Goal: Transaction & Acquisition: Purchase product/service

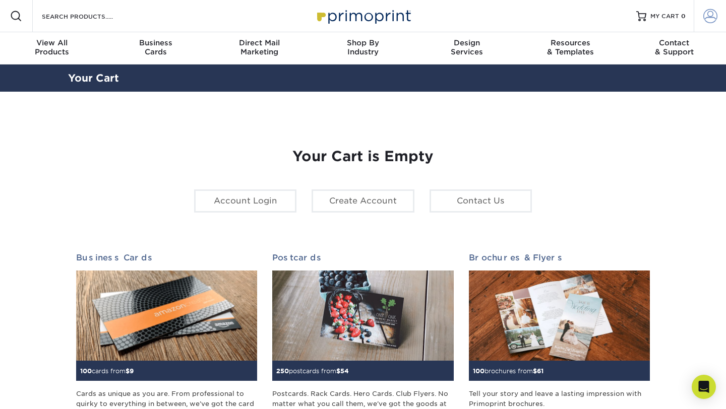
click at [699, 19] on link "Account" at bounding box center [710, 16] width 32 height 32
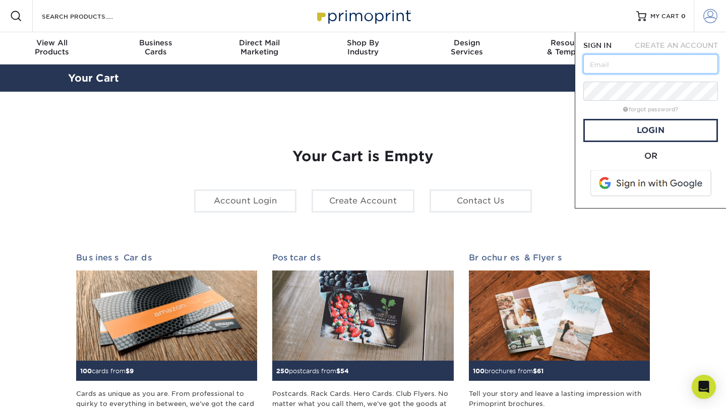
type input "eric.v@rightmanind.com"
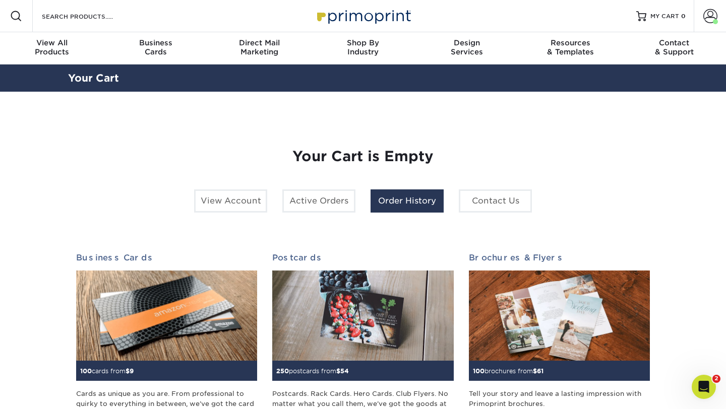
click at [417, 193] on link "Order History" at bounding box center [406, 201] width 73 height 23
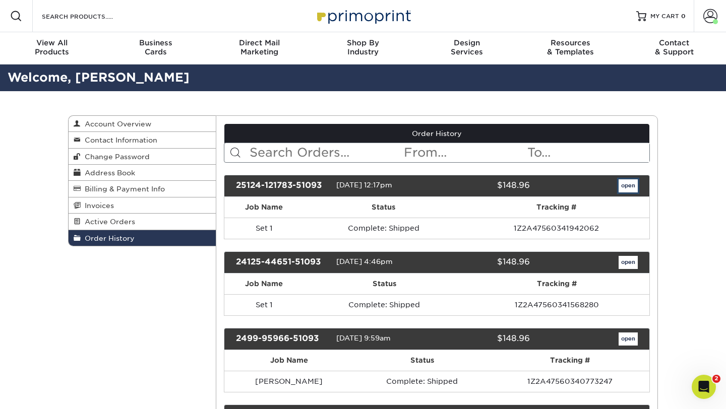
click at [626, 192] on link "open" at bounding box center [627, 185] width 19 height 13
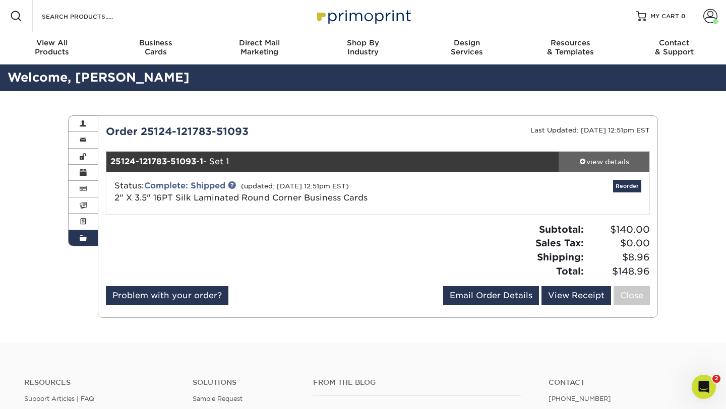
click at [592, 163] on div "view details" at bounding box center [604, 162] width 91 height 10
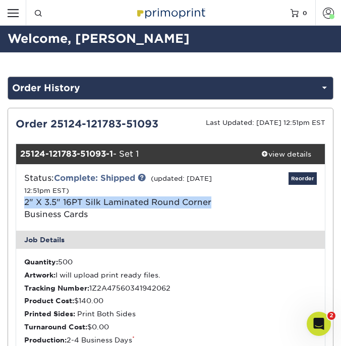
drag, startPoint x: 23, startPoint y: 203, endPoint x: 213, endPoint y: 200, distance: 190.6
click at [213, 200] on div "Status: Complete: Shipped (updated: 01/29/2025 12:51pm EST) 2" X 3.5" 16PT Silk…" at bounding box center [119, 196] width 205 height 48
copy link "2" X 3.5" 16PT Silk Laminated Round Corner"
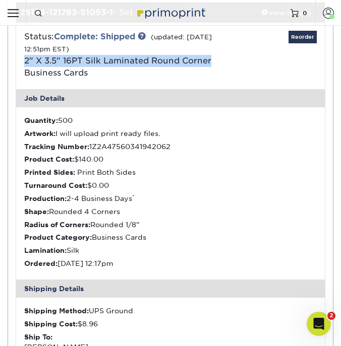
scroll to position [148, 0]
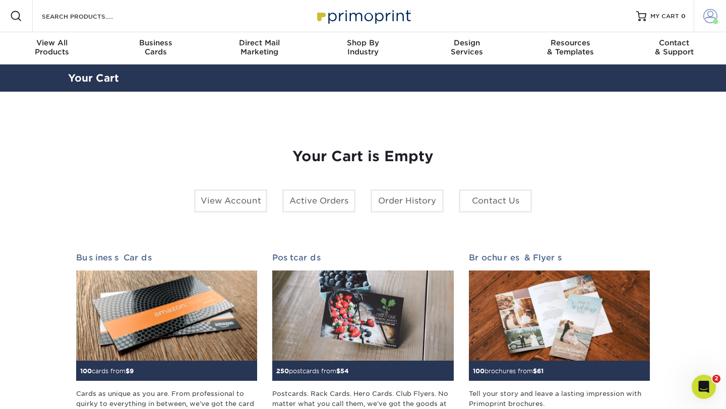
click at [706, 20] on span at bounding box center [710, 16] width 14 height 14
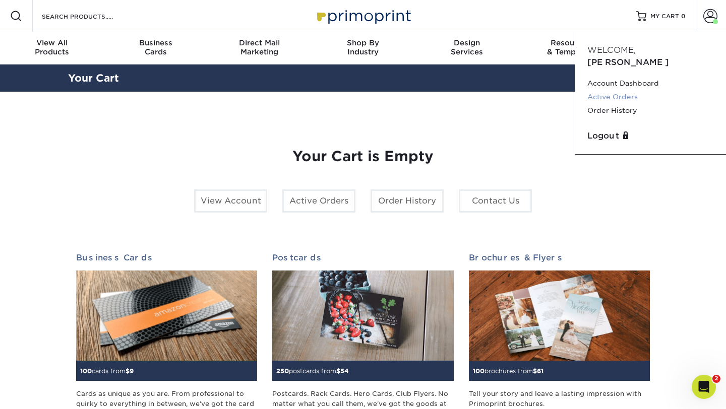
click at [615, 90] on link "Active Orders" at bounding box center [650, 97] width 127 height 14
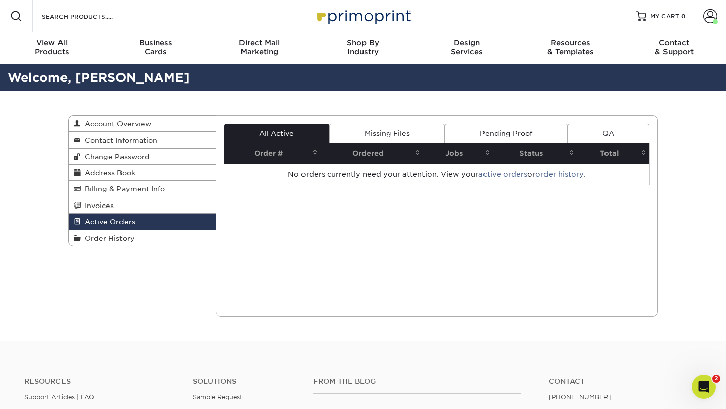
click at [381, 126] on link "Missing Files" at bounding box center [386, 133] width 115 height 19
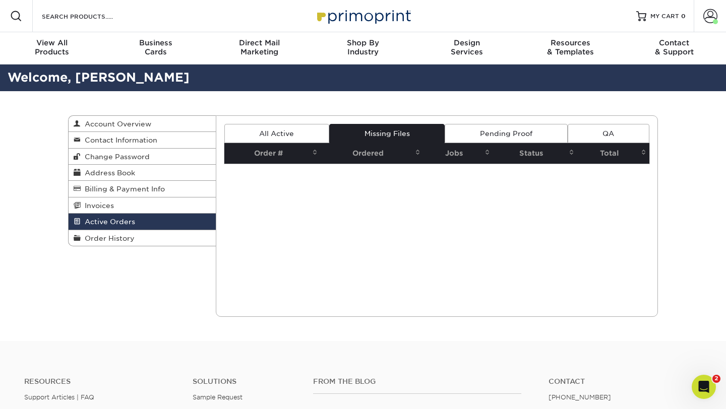
click at [502, 127] on link "Pending Proof" at bounding box center [506, 133] width 122 height 19
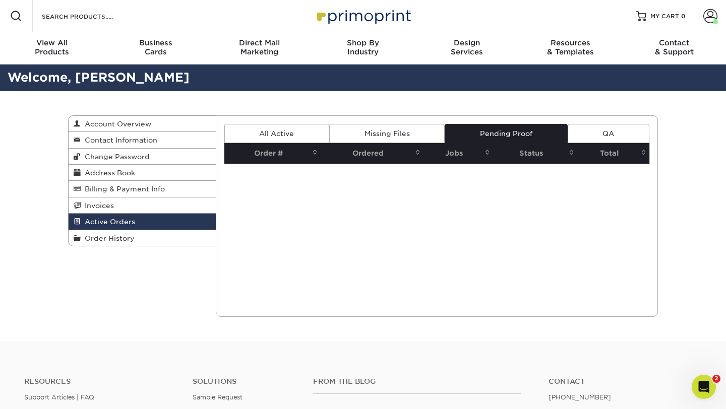
click at [615, 134] on link "QA" at bounding box center [609, 133] width 82 height 19
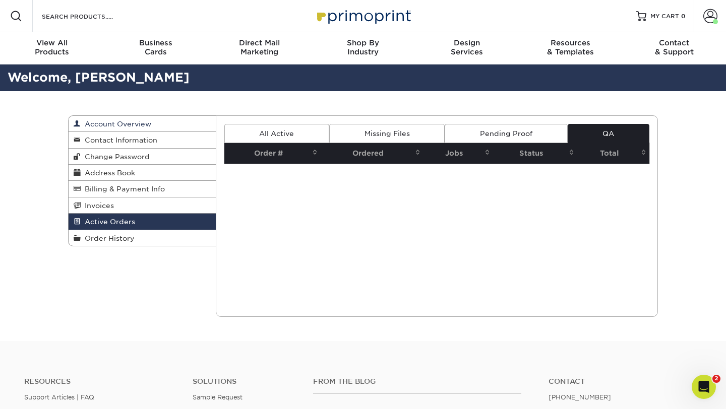
click at [124, 122] on span "Account Overview" at bounding box center [116, 124] width 71 height 8
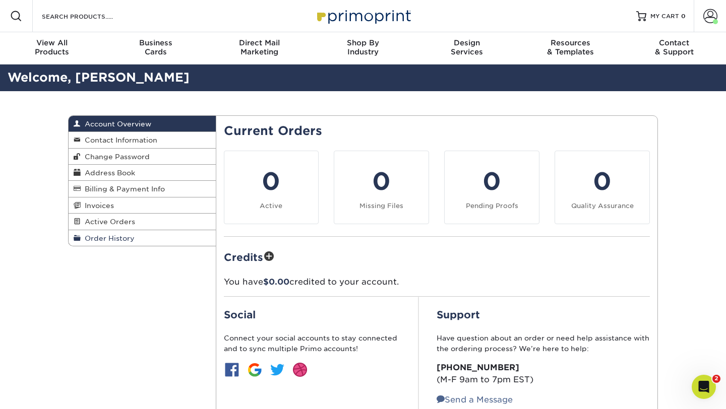
click at [108, 240] on span "Order History" at bounding box center [108, 238] width 54 height 8
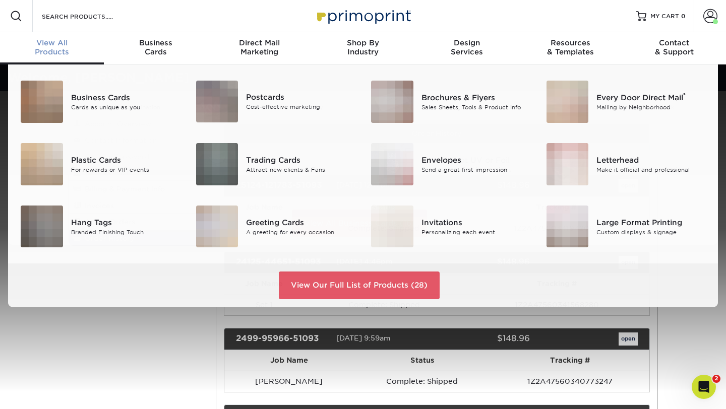
click at [40, 44] on span "View All" at bounding box center [52, 42] width 104 height 9
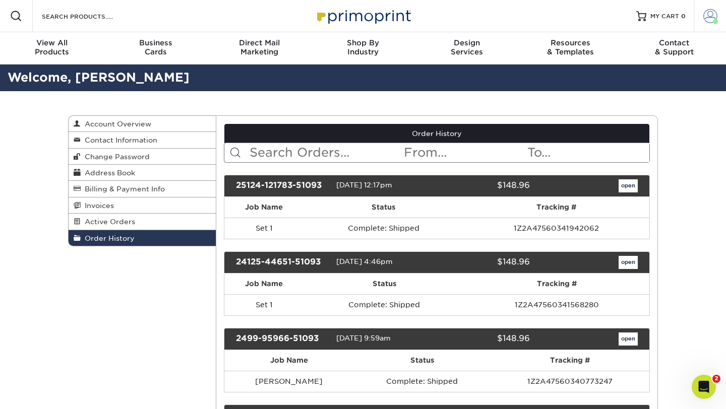
click at [707, 25] on link "Account" at bounding box center [710, 16] width 32 height 32
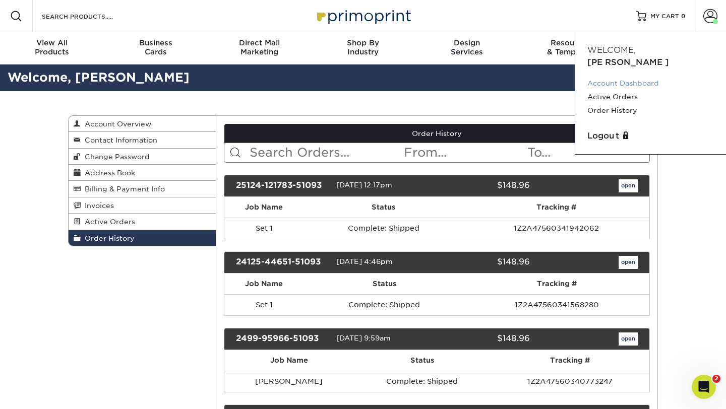
click at [617, 77] on link "Account Dashboard" at bounding box center [650, 84] width 127 height 14
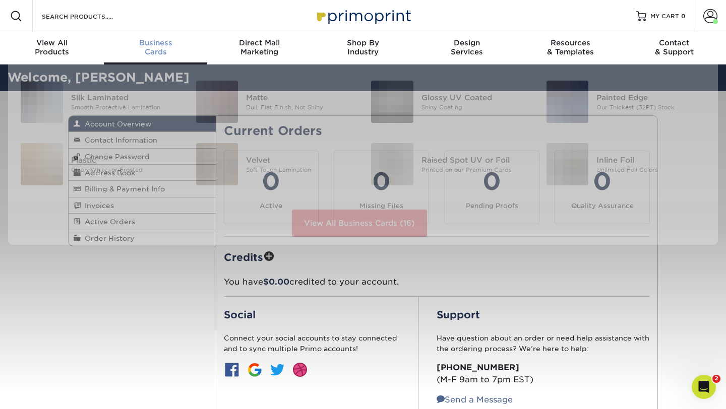
click at [152, 48] on div "Business Cards" at bounding box center [156, 47] width 104 height 18
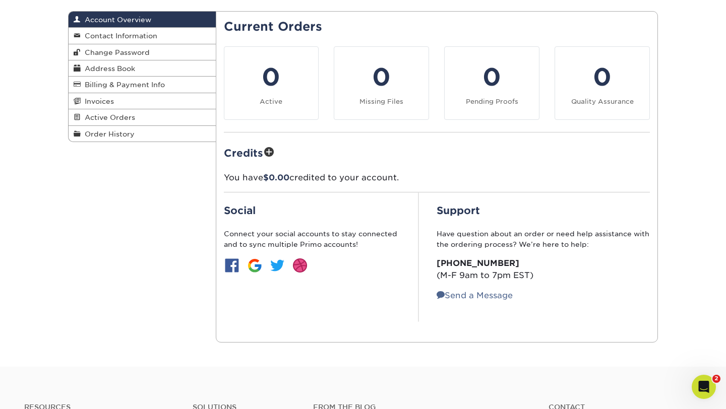
scroll to position [28, 0]
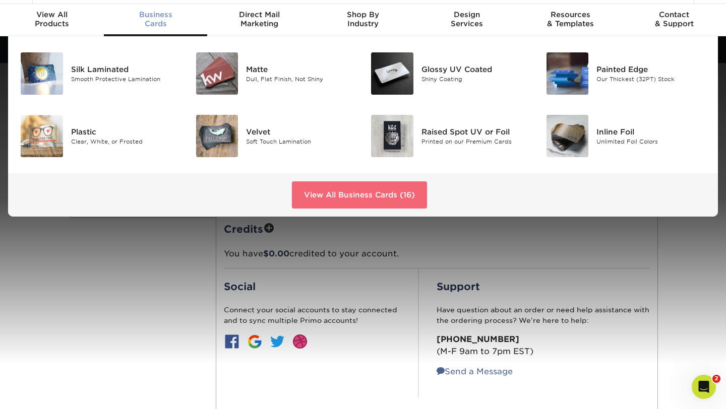
click at [341, 208] on link "View All Business Cards (16)" at bounding box center [359, 194] width 135 height 27
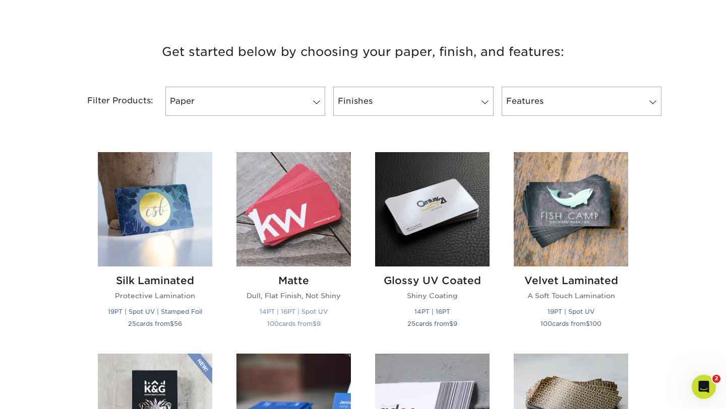
scroll to position [358, 0]
click at [316, 98] on span at bounding box center [317, 102] width 14 height 8
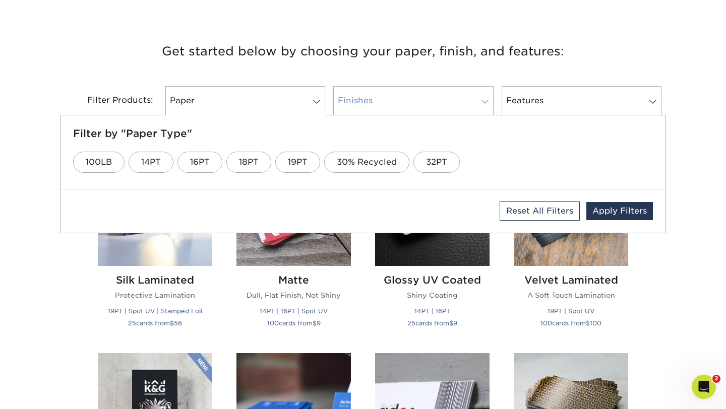
click at [364, 110] on link "Finishes" at bounding box center [413, 100] width 160 height 29
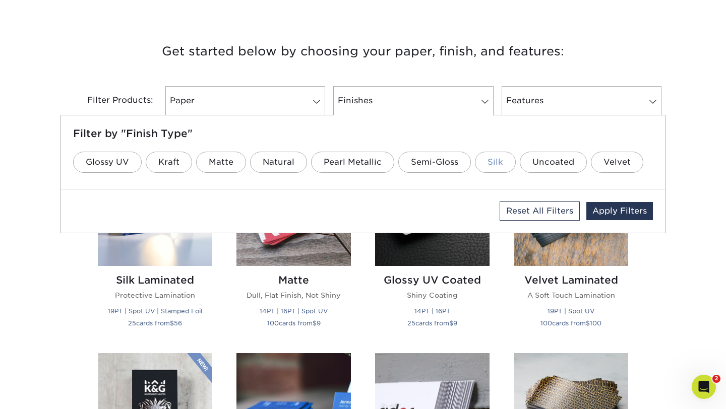
click at [484, 160] on link "Silk" at bounding box center [495, 162] width 41 height 21
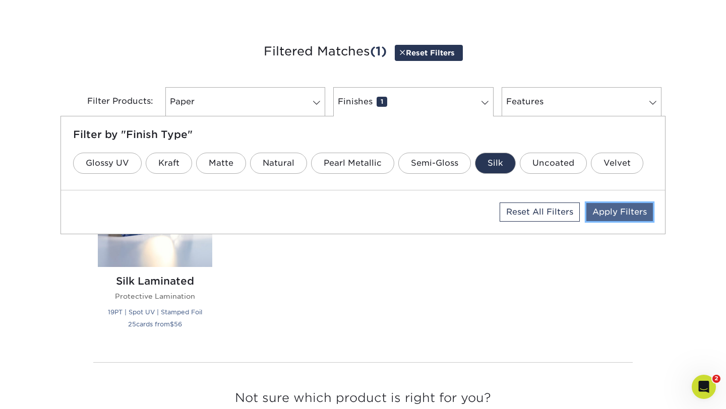
click at [616, 213] on link "Apply Filters" at bounding box center [619, 212] width 67 height 18
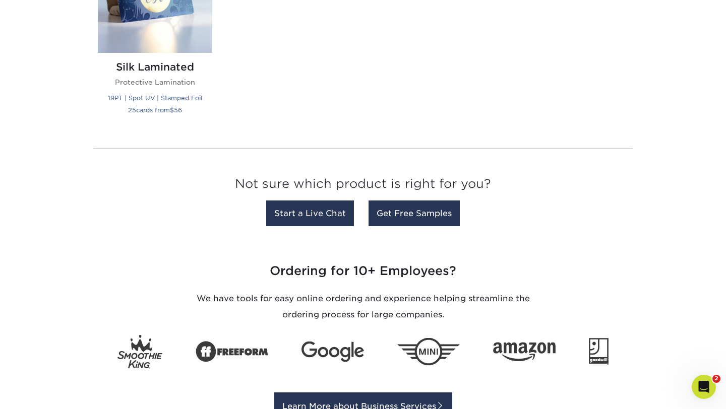
scroll to position [413, 0]
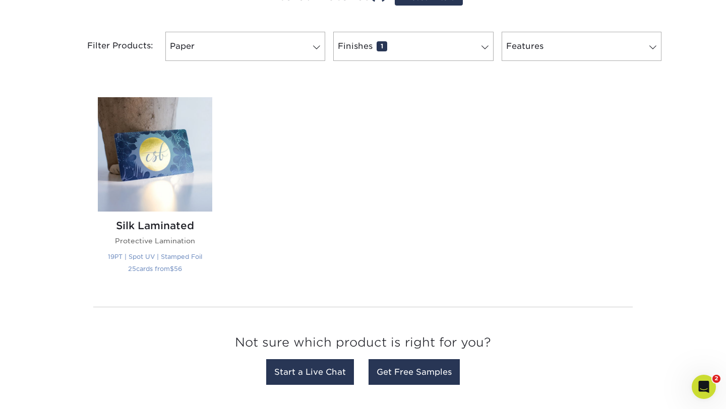
click at [174, 156] on img at bounding box center [155, 154] width 114 height 114
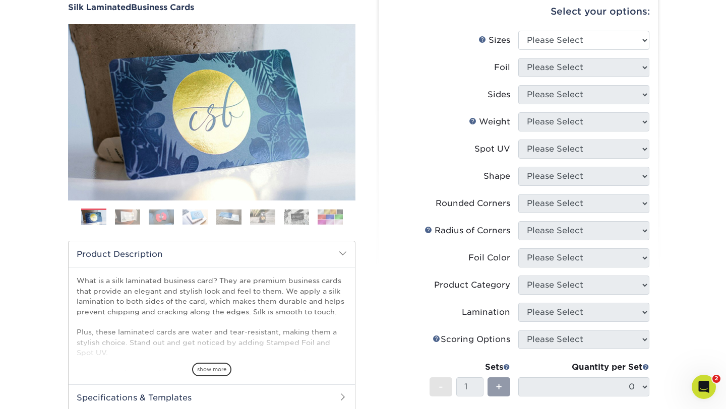
scroll to position [92, 0]
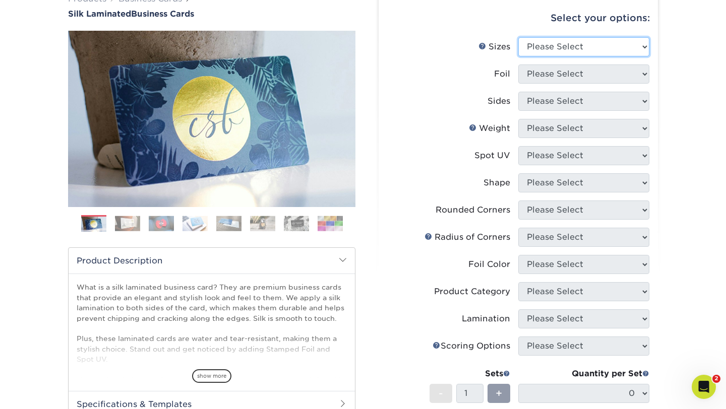
click at [578, 46] on select "Please Select 1.5" x 3.5" - Mini 1.75" x 3.5" - Mini 2" x 2" - Square 2" x 3" -…" at bounding box center [583, 46] width 131 height 19
select select "2.00x3.50"
click at [518, 37] on select "Please Select 1.5" x 3.5" - Mini 1.75" x 3.5" - Mini 2" x 2" - Square 2" x 3" -…" at bounding box center [583, 46] width 131 height 19
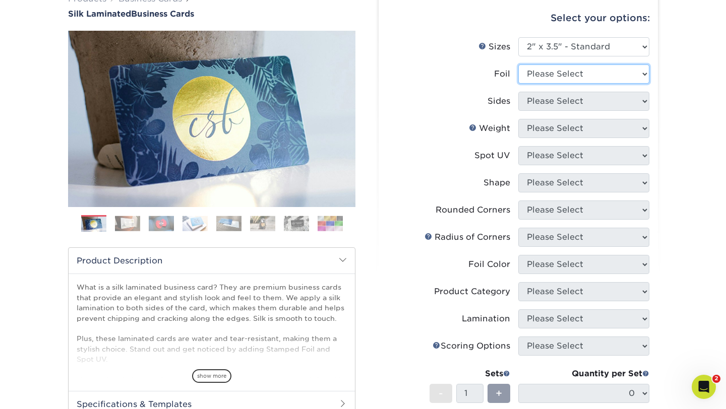
click at [555, 78] on select "Please Select Yes No" at bounding box center [583, 74] width 131 height 19
select select "0"
click at [518, 65] on select "Please Select Yes No" at bounding box center [583, 74] width 131 height 19
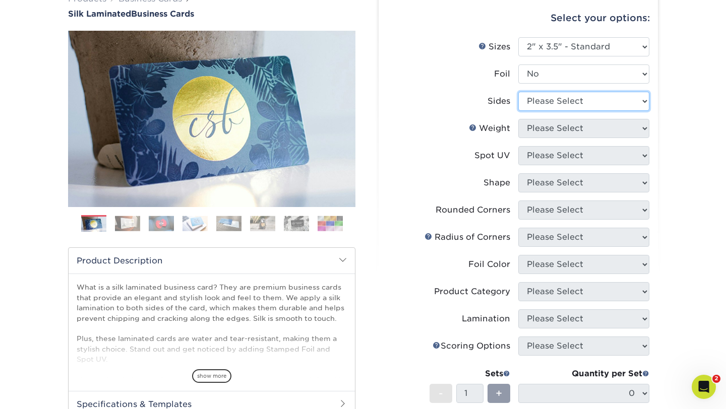
click at [552, 100] on select "Please Select Print Both Sides Print Front Only" at bounding box center [583, 101] width 131 height 19
select select "13abbda7-1d64-4f25-8bb2-c179b224825d"
click at [518, 92] on select "Please Select Print Both Sides Print Front Only" at bounding box center [583, 101] width 131 height 19
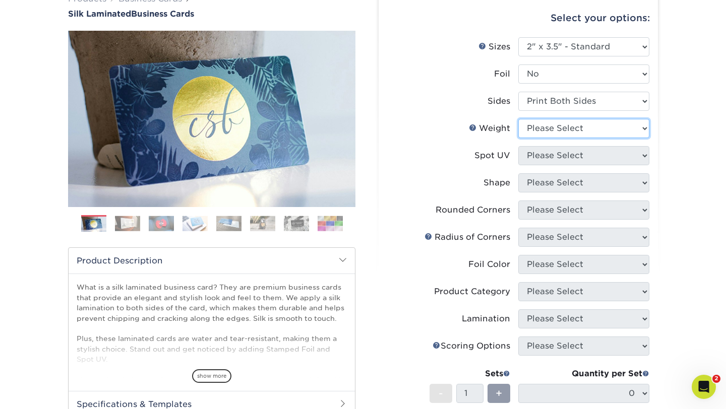
click at [558, 135] on select "Please Select 16PT" at bounding box center [583, 128] width 131 height 19
select select "16PT"
click at [518, 119] on select "Please Select 16PT" at bounding box center [583, 128] width 131 height 19
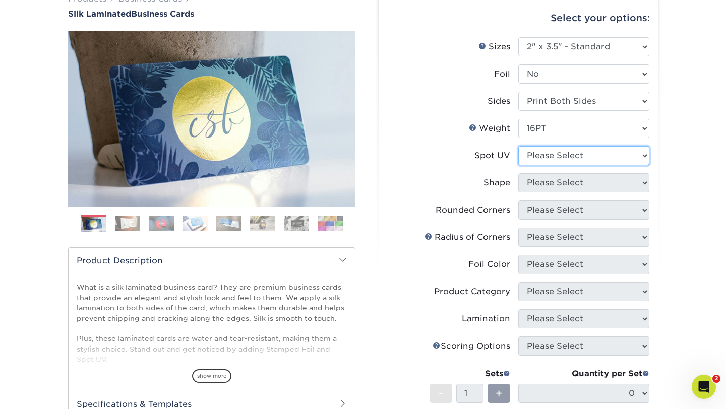
click at [547, 156] on select "Please Select No Spot UV Front and Back (Both Sides) Front Only Back Only" at bounding box center [583, 155] width 131 height 19
select select "3"
click at [518, 146] on select "Please Select No Spot UV Front and Back (Both Sides) Front Only Back Only" at bounding box center [583, 155] width 131 height 19
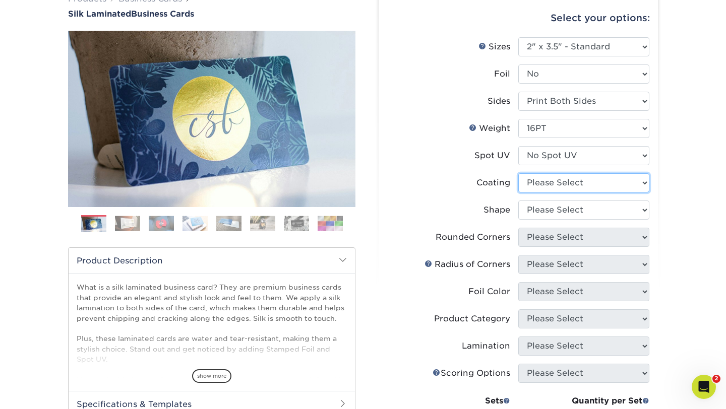
click at [546, 189] on select at bounding box center [583, 182] width 131 height 19
select select "3e7618de-abca-4bda-9f97-8b9129e913d8"
click at [518, 173] on select at bounding box center [583, 182] width 131 height 19
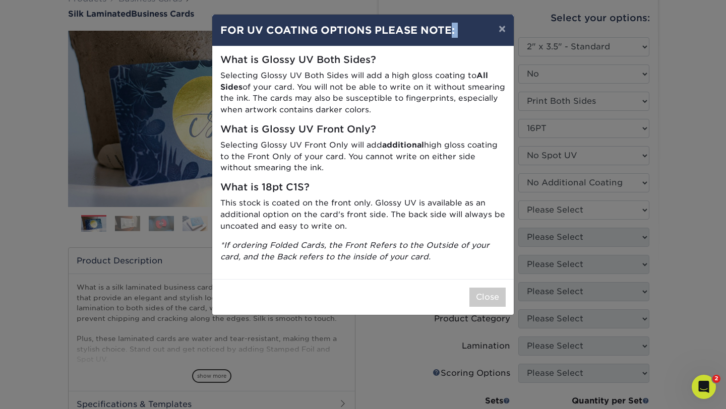
drag, startPoint x: 450, startPoint y: 32, endPoint x: 595, endPoint y: 49, distance: 146.2
click at [595, 49] on div "× FOR UV COATING OPTIONS PLEASE NOTE: What is Glossy UV Both Sides? Selecting G…" at bounding box center [363, 204] width 726 height 409
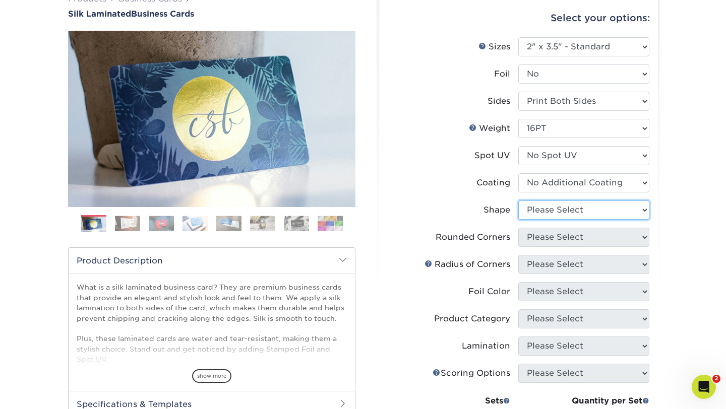
click at [573, 213] on select "Please Select Standard Oval" at bounding box center [583, 210] width 131 height 19
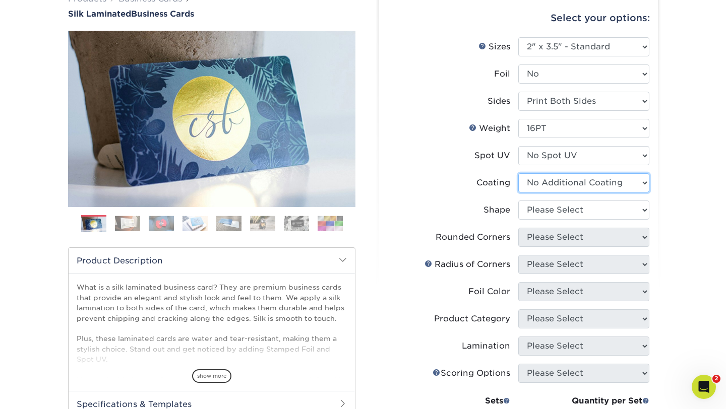
click at [574, 189] on select at bounding box center [583, 182] width 131 height 19
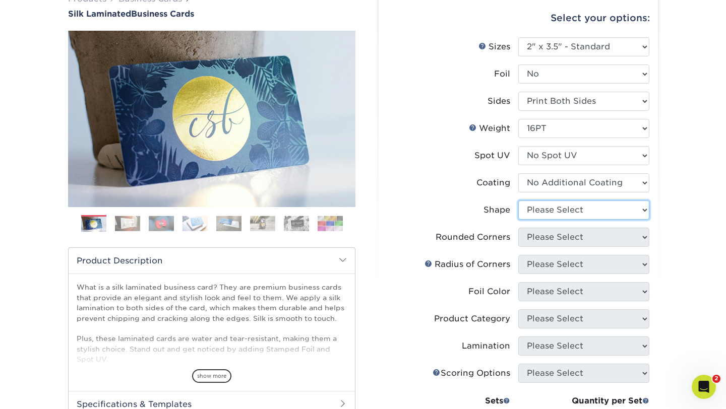
click at [569, 210] on select "Please Select Standard Oval" at bounding box center [583, 210] width 131 height 19
select select "standard"
click at [518, 201] on select "Please Select Standard Oval" at bounding box center [583, 210] width 131 height 19
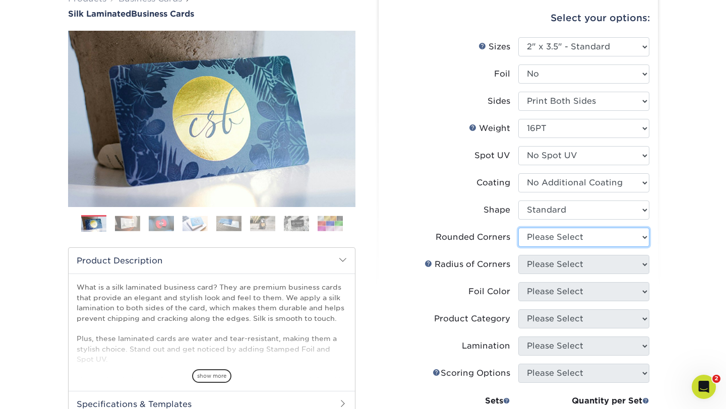
click at [565, 238] on select "Please Select Yes - Round 2 Corners Yes - Round 4 Corners No" at bounding box center [583, 237] width 131 height 19
select select "7672df9e-0e0a-464d-8e1f-920c575e4da3"
click at [518, 228] on select "Please Select Yes - Round 2 Corners Yes - Round 4 Corners No" at bounding box center [583, 237] width 131 height 19
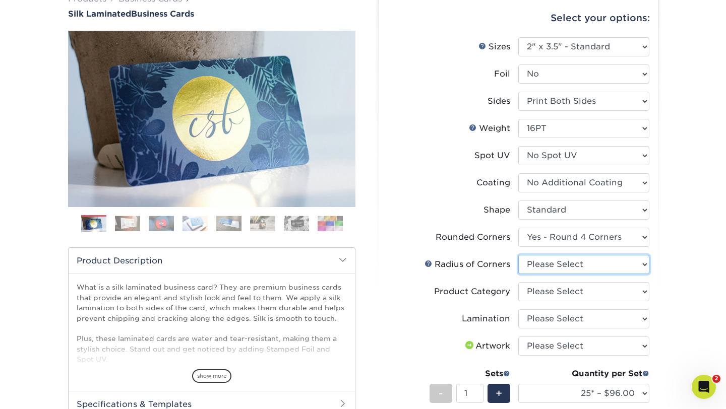
click at [563, 261] on select "Please Select Rounded 1/8" Rounded 1/4"" at bounding box center [583, 264] width 131 height 19
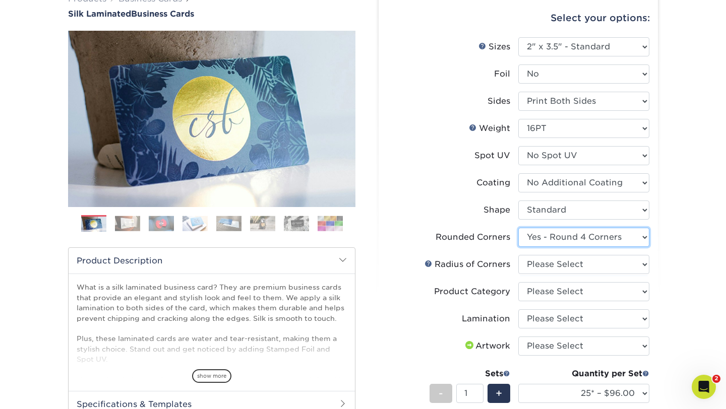
click at [586, 239] on select "Please Select Yes - Round 2 Corners Yes - Round 4 Corners No" at bounding box center [583, 237] width 131 height 19
click at [518, 228] on select "Please Select Yes - Round 2 Corners Yes - Round 4 Corners No" at bounding box center [583, 237] width 131 height 19
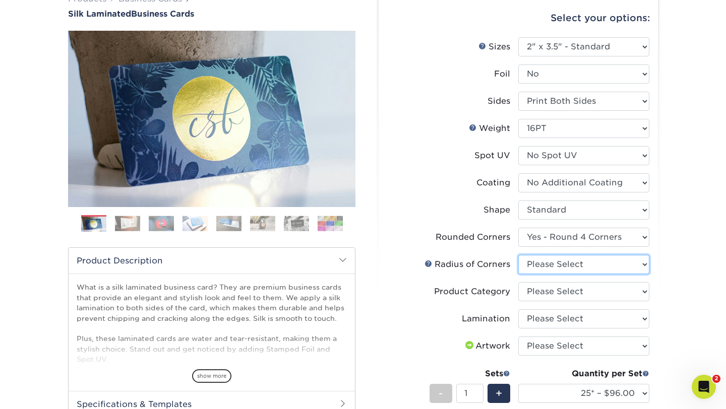
click at [568, 266] on select "Please Select Rounded 1/8" Rounded 1/4"" at bounding box center [583, 264] width 131 height 19
select select "589680c7-ee9a-431b-9d12-d7aeb1386a97"
click at [518, 255] on select "Please Select Rounded 1/8" Rounded 1/4"" at bounding box center [583, 264] width 131 height 19
click at [549, 302] on li "Product Category Please Select Business Cards" at bounding box center [518, 295] width 262 height 27
click at [549, 296] on select "Please Select Business Cards" at bounding box center [583, 291] width 131 height 19
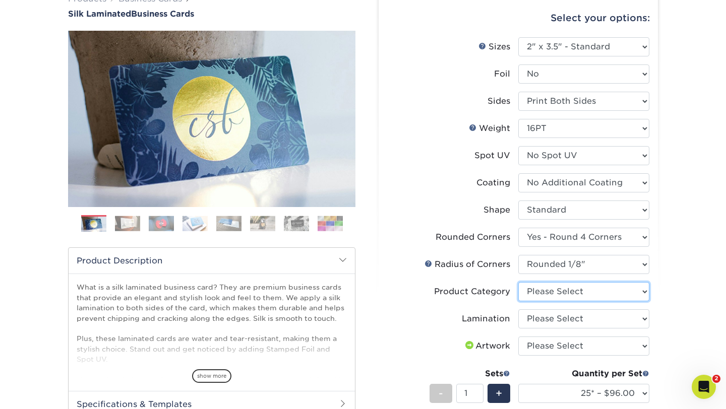
select select "3b5148f1-0588-4f88-a218-97bcfdce65c1"
click at [518, 282] on select "Please Select Business Cards" at bounding box center [583, 291] width 131 height 19
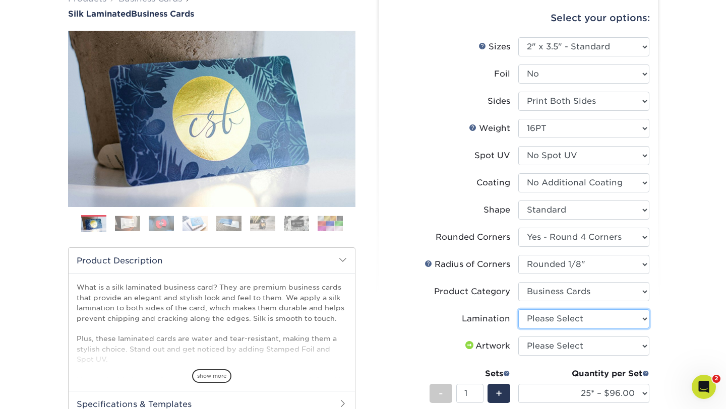
click at [544, 322] on select "Please Select Silk" at bounding box center [583, 319] width 131 height 19
select select "ccacb42f-45f7-42d3-bbd3-7c8421cf37f0"
click at [518, 310] on select "Please Select Silk" at bounding box center [583, 319] width 131 height 19
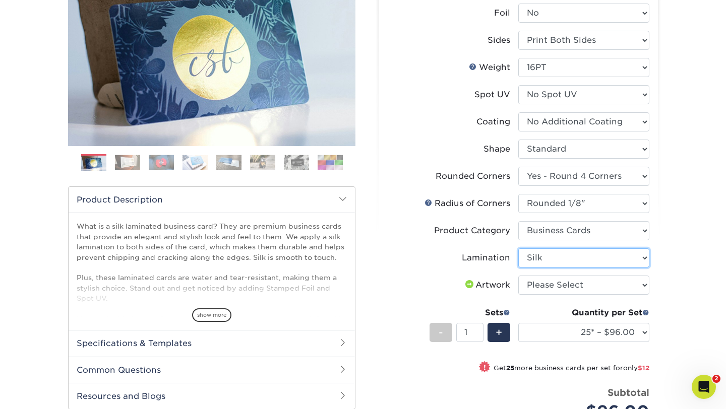
scroll to position [153, 0]
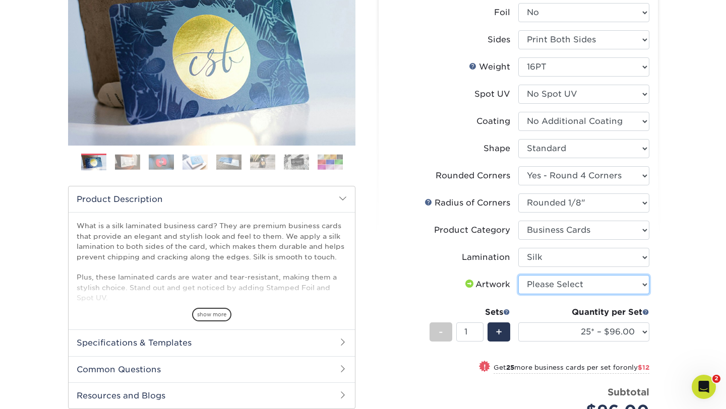
click at [555, 293] on select "Please Select I will upload files I need a design - $100" at bounding box center [583, 284] width 131 height 19
select select "upload"
click at [518, 275] on select "Please Select I will upload files I need a design - $100" at bounding box center [583, 284] width 131 height 19
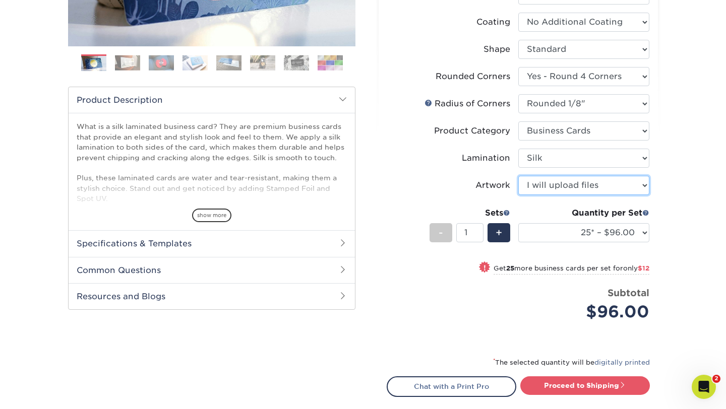
scroll to position [254, 0]
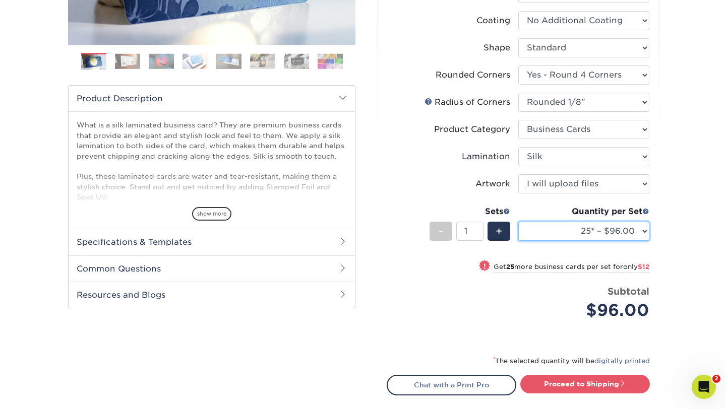
click at [579, 229] on select "25* – $96.00 50* – $108.00 75* – $120.00 100* – $128.00 250* – $136.00 500 – $1…" at bounding box center [583, 231] width 131 height 19
select select "500 – $140.00"
click at [518, 222] on select "25* – $96.00 50* – $108.00 75* – $120.00 100* – $128.00 250* – $136.00 500 – $1…" at bounding box center [583, 231] width 131 height 19
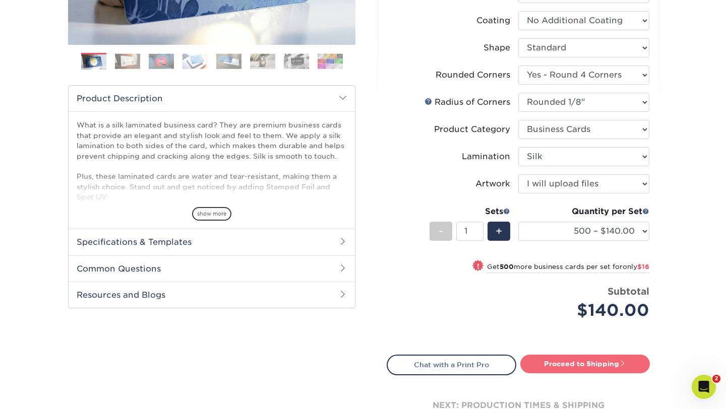
click at [576, 363] on link "Proceed to Shipping" at bounding box center [585, 364] width 130 height 18
type input "Set 1"
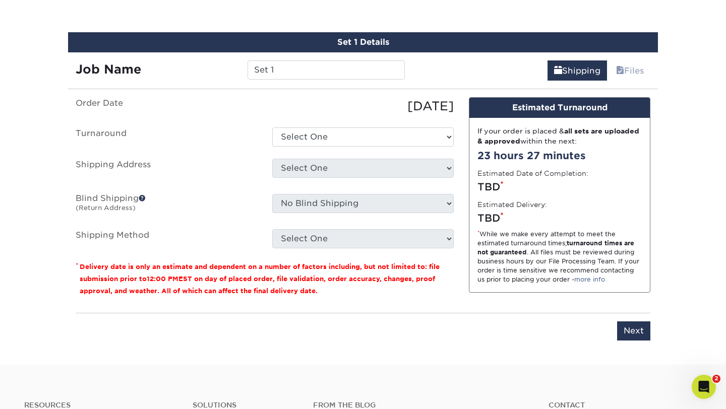
scroll to position [636, 0]
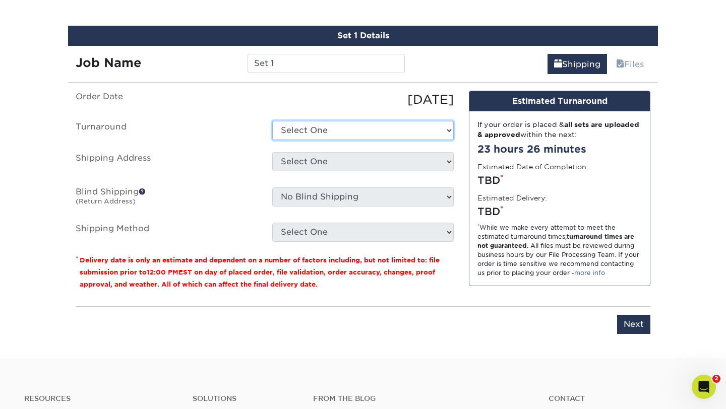
click at [400, 128] on select "Select One 2-4 Business Days 2 Day Next Business Day" at bounding box center [362, 130] width 181 height 19
select select "5a909a15-4845-48f4-93da-352ef23c783f"
click at [272, 121] on select "Select One 2-4 Business Days 2 Day Next Business Day" at bounding box center [362, 130] width 181 height 19
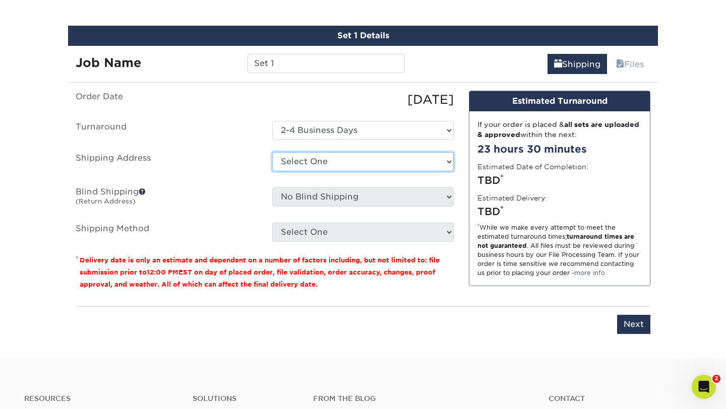
click at [361, 162] on select "Select One Ben Rightman Industrial + Add New Address" at bounding box center [362, 161] width 181 height 19
select select "122959"
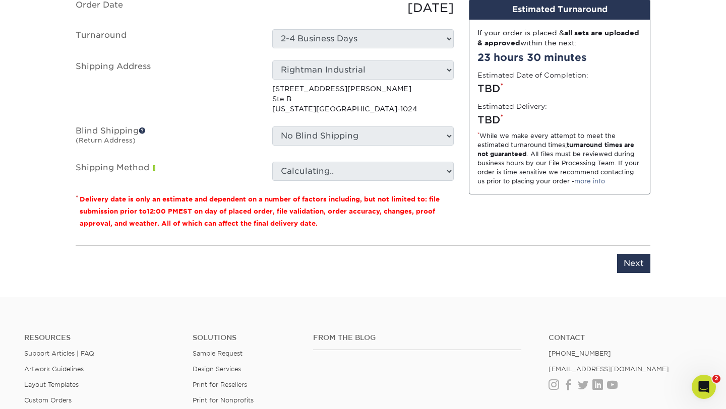
scroll to position [713, 0]
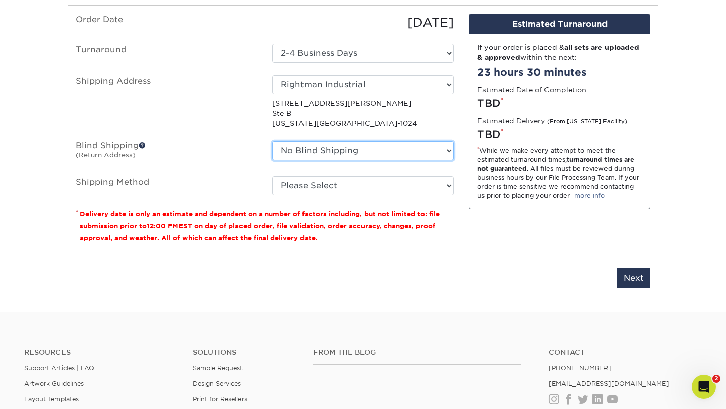
click at [328, 152] on select "No Blind Shipping Ben Rightman Industrial + Add New Address" at bounding box center [362, 150] width 181 height 19
select select "122959"
click at [272, 141] on select "No Blind Shipping Ben Rightman Industrial + Add New Address" at bounding box center [362, 150] width 181 height 19
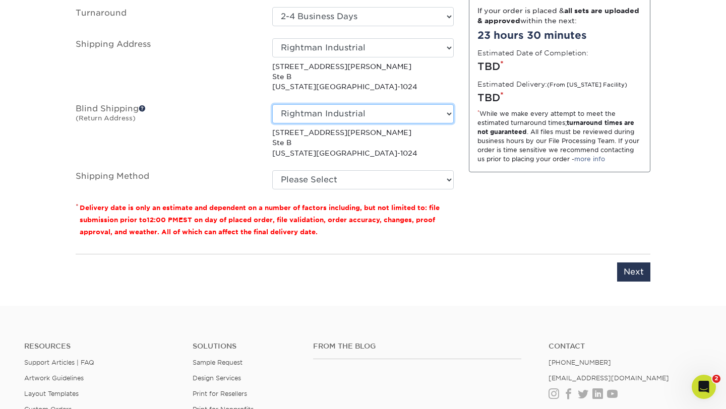
scroll to position [756, 0]
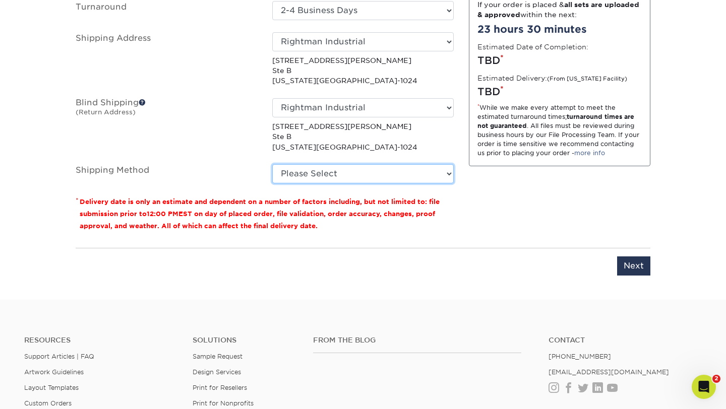
click at [313, 181] on select "Please Select Ground Shipping (+$8.96) 3 Day Shipping Service (+$15.33) 2 Day A…" at bounding box center [362, 173] width 181 height 19
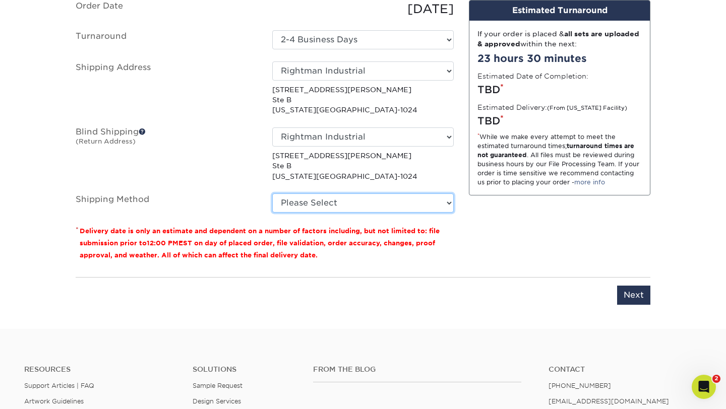
scroll to position [710, 0]
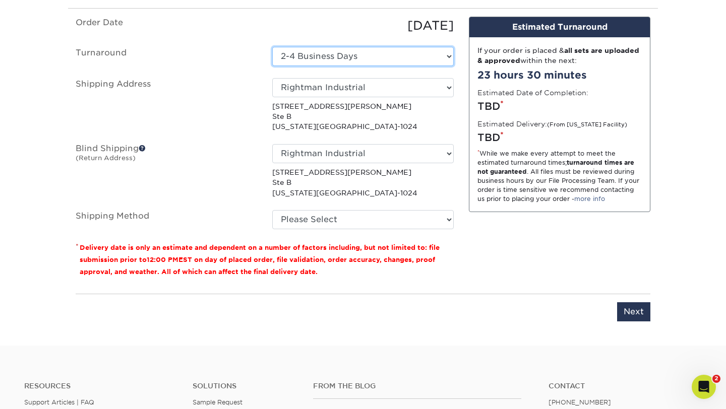
click at [324, 52] on select "Select One 2-4 Business Days 2 Day Next Business Day" at bounding box center [362, 56] width 181 height 19
click at [272, 47] on select "Select One 2-4 Business Days 2 Day Next Business Day" at bounding box center [362, 56] width 181 height 19
click at [322, 53] on select "Select One 2-4 Business Days 2 Day Next Business Day" at bounding box center [362, 56] width 181 height 19
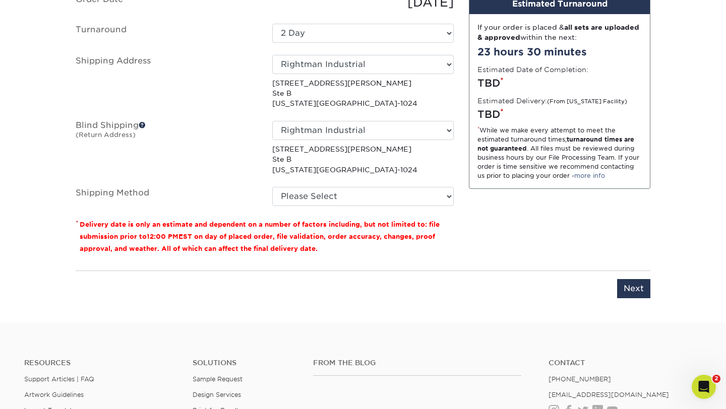
scroll to position [731, 0]
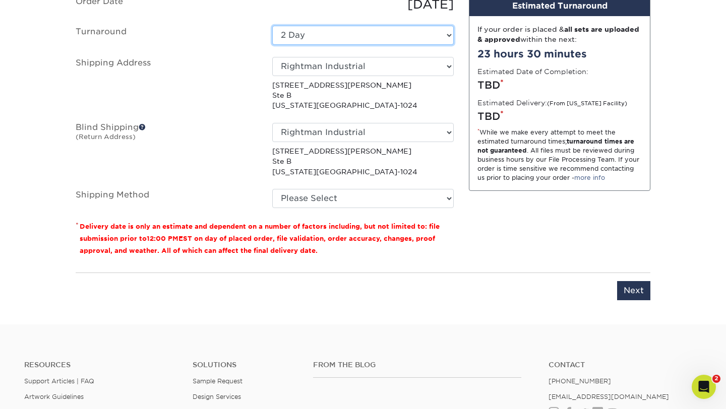
click at [319, 40] on select "Select One 2-4 Business Days 2 Day Next Business Day" at bounding box center [362, 35] width 181 height 19
select select "5a909a15-4845-48f4-93da-352ef23c783f"
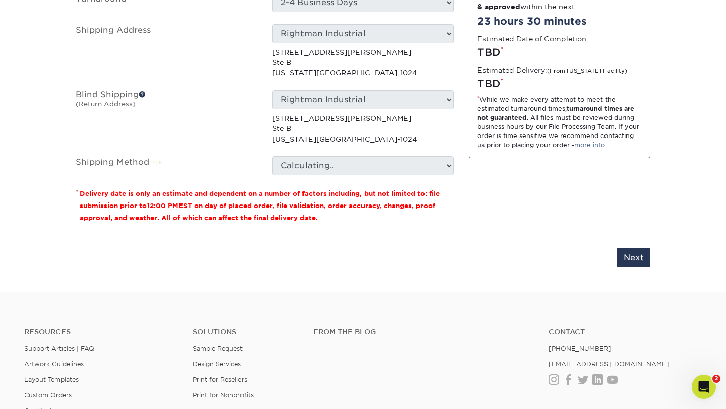
scroll to position [800, 0]
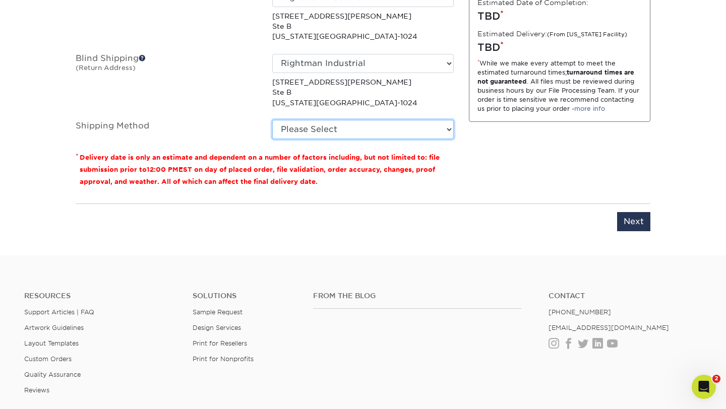
click at [415, 127] on select "Please Select Ground Shipping (+$8.96) 3 Day Shipping Service (+$15.33) 2 Day A…" at bounding box center [362, 129] width 181 height 19
select select "03"
click at [272, 120] on select "Please Select Ground Shipping (+$8.96) 3 Day Shipping Service (+$15.33) 2 Day A…" at bounding box center [362, 129] width 181 height 19
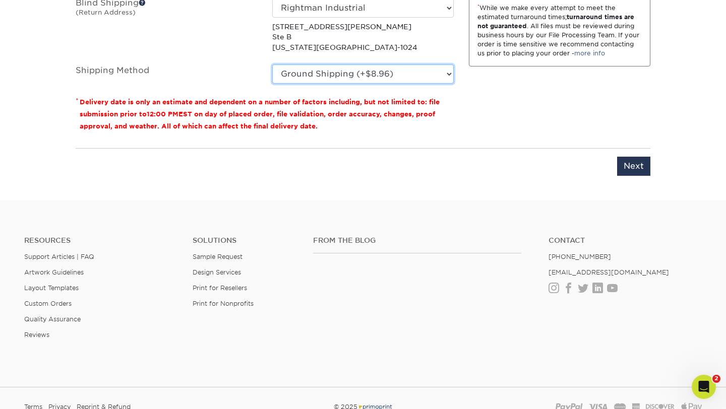
scroll to position [857, 0]
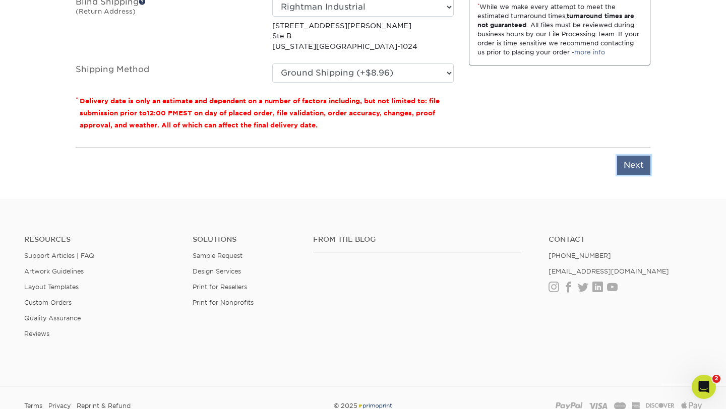
click at [631, 169] on input "Next" at bounding box center [633, 165] width 33 height 19
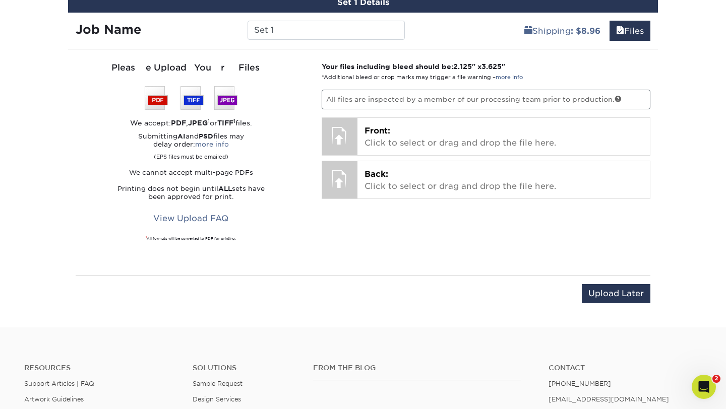
scroll to position [669, 0]
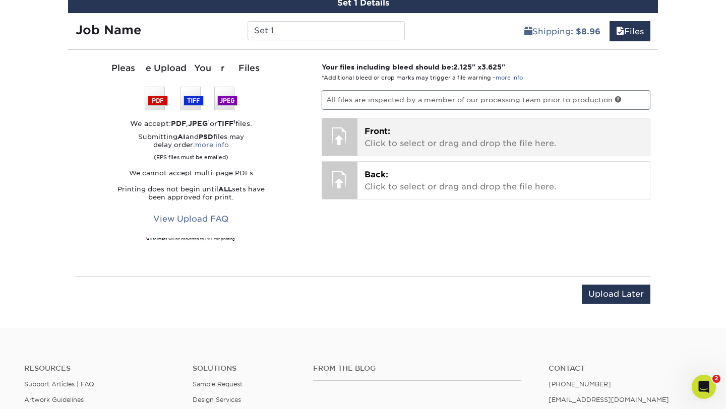
click at [519, 130] on p "Front: Click to select or drag and drop the file here." at bounding box center [503, 138] width 279 height 24
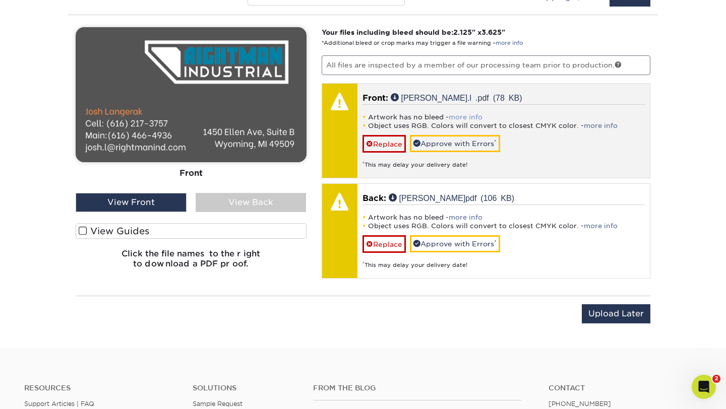
scroll to position [702, 0]
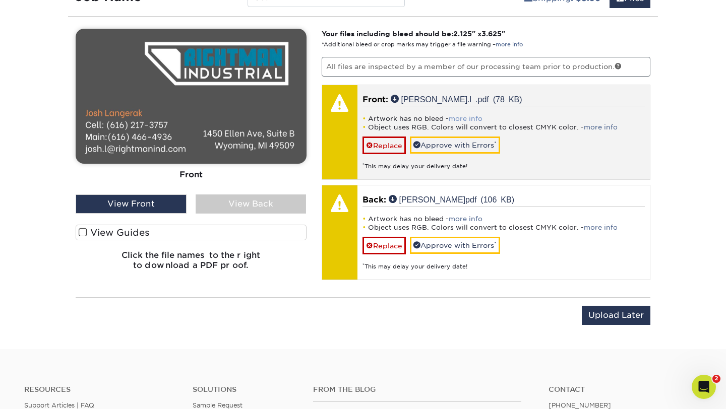
click at [464, 117] on link "more info" at bounding box center [466, 119] width 34 height 8
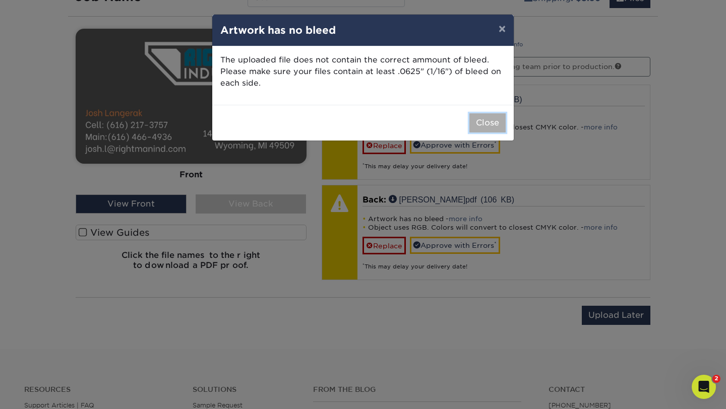
click at [486, 132] on button "Close" at bounding box center [487, 122] width 36 height 19
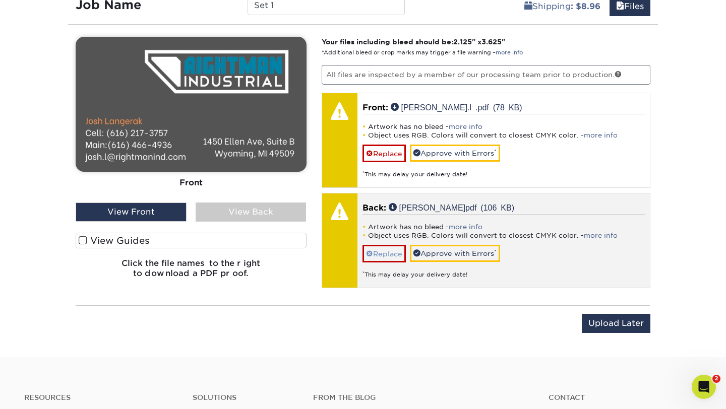
scroll to position [698, 0]
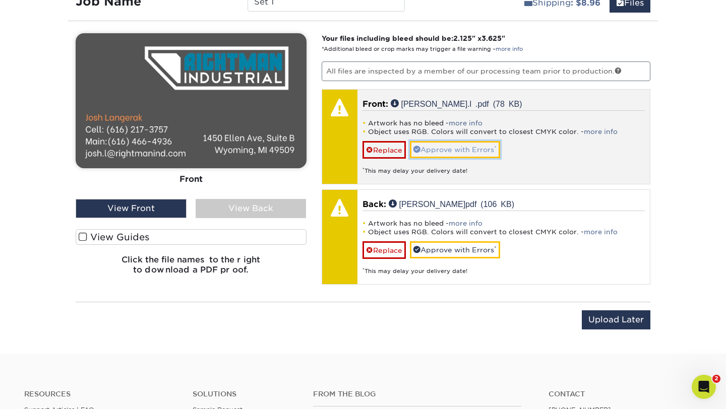
click at [456, 151] on link "Approve with Errors *" at bounding box center [455, 149] width 90 height 17
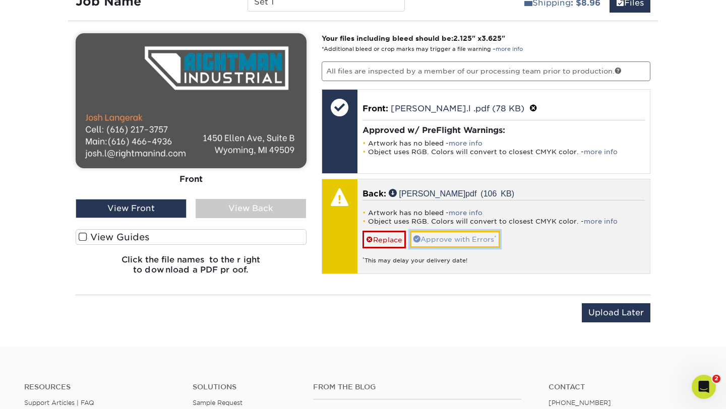
click at [441, 237] on link "Approve with Errors *" at bounding box center [455, 239] width 90 height 17
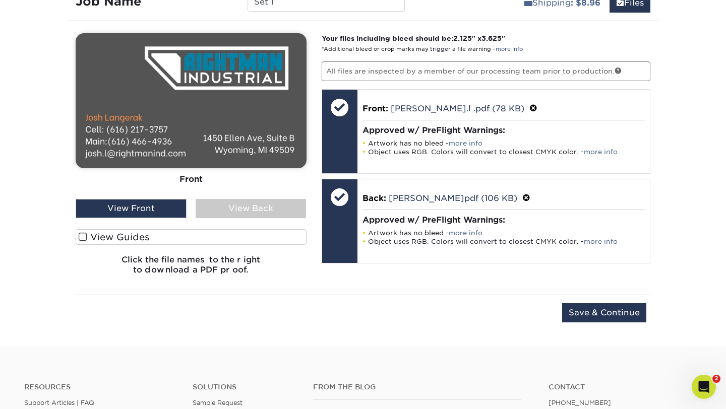
click at [81, 235] on span at bounding box center [83, 237] width 9 height 10
click at [0, 0] on input "View Guides" at bounding box center [0, 0] width 0 height 0
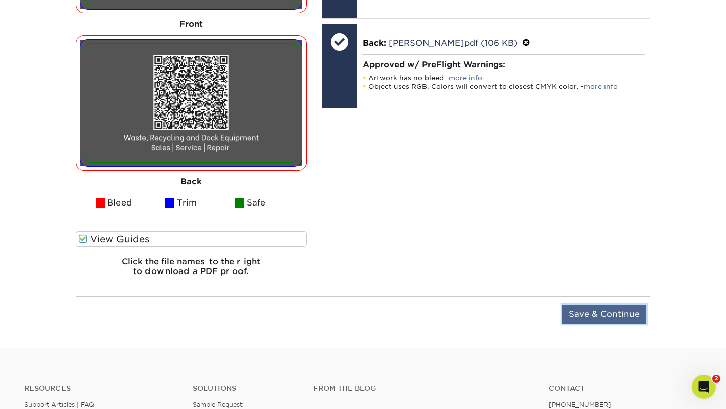
click at [615, 314] on input "Save & Continue" at bounding box center [604, 314] width 84 height 19
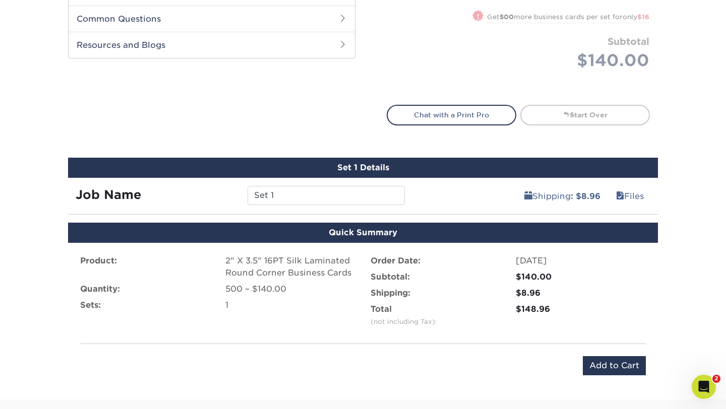
scroll to position [492, 0]
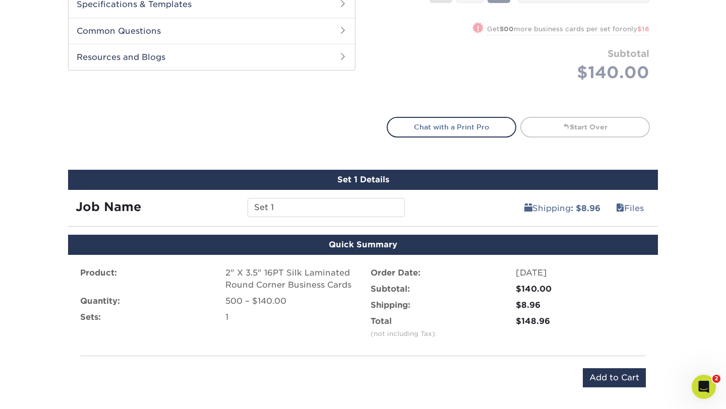
click at [327, 196] on div "Job Name Set 1" at bounding box center [240, 204] width 344 height 28
click at [310, 202] on input "Set 1" at bounding box center [326, 207] width 157 height 19
click at [308, 202] on input "Set 1" at bounding box center [326, 207] width 157 height 19
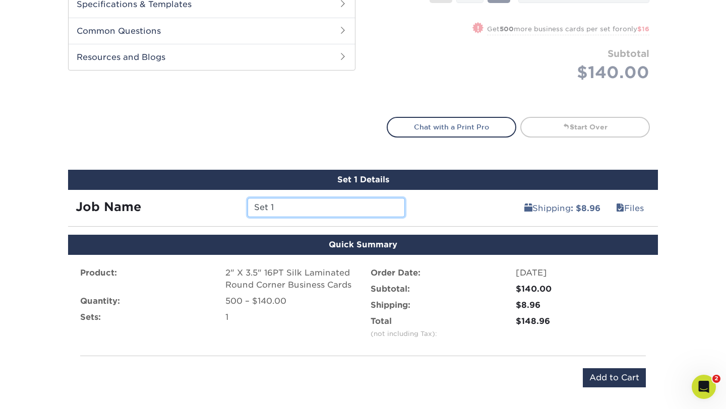
click at [308, 202] on input "Set 1" at bounding box center [326, 207] width 157 height 19
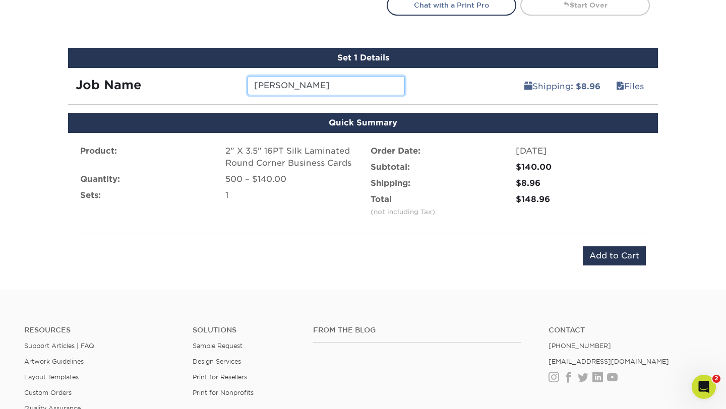
scroll to position [629, 0]
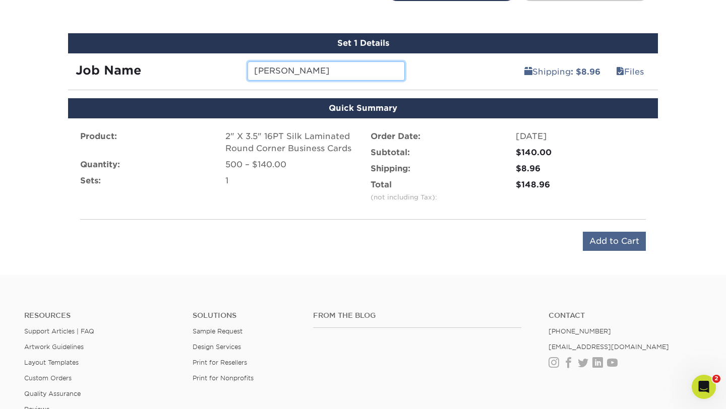
type input "Josh"
click at [596, 235] on input "Add to Cart" at bounding box center [614, 241] width 63 height 19
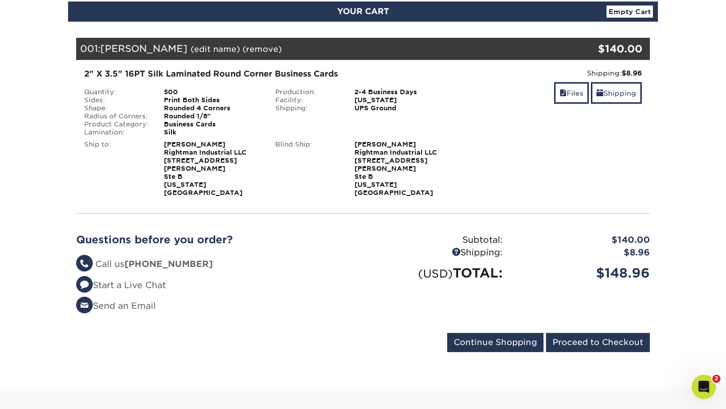
scroll to position [119, 0]
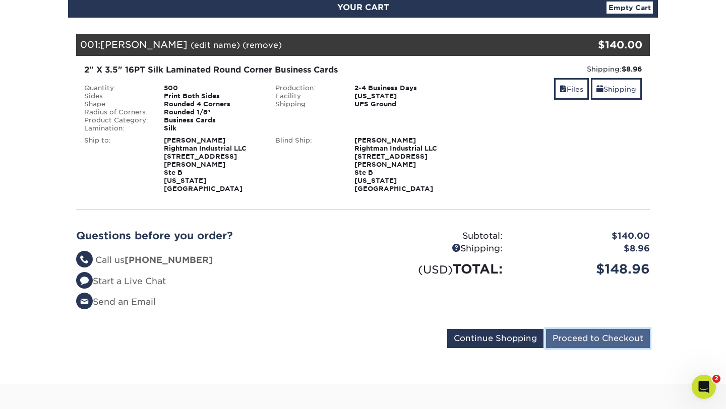
click at [601, 329] on input "Proceed to Checkout" at bounding box center [598, 338] width 104 height 19
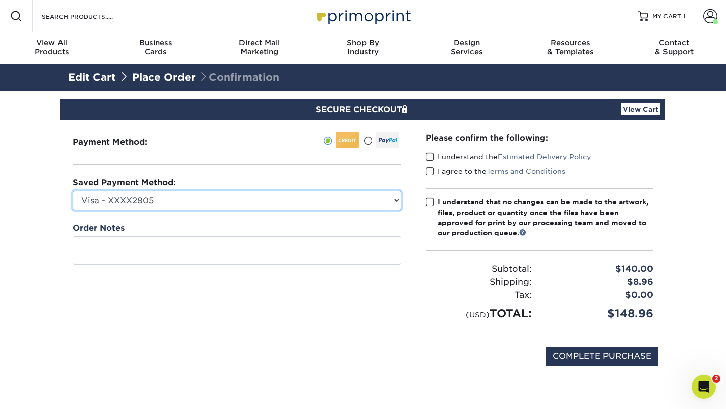
click at [388, 196] on select "Visa - XXXX2805 Visa - XXXX3556 Visa - XXXX4877 Visa - XXXX4357 New Credit Card" at bounding box center [237, 200] width 329 height 19
click at [376, 205] on select "Visa - XXXX2805 Visa - XXXX3556 Visa - XXXX4877 Visa - XXXX4357 New Credit Card" at bounding box center [237, 200] width 329 height 19
select select "72580"
click at [73, 191] on select "Visa - XXXX2805 Visa - XXXX3556 Visa - XXXX4877 Visa - XXXX4357 New Credit Card" at bounding box center [237, 200] width 329 height 19
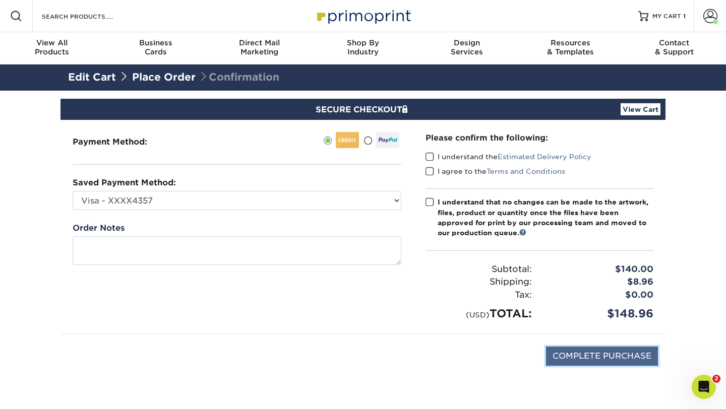
click at [611, 364] on input "COMPLETE PURCHASE" at bounding box center [602, 356] width 112 height 19
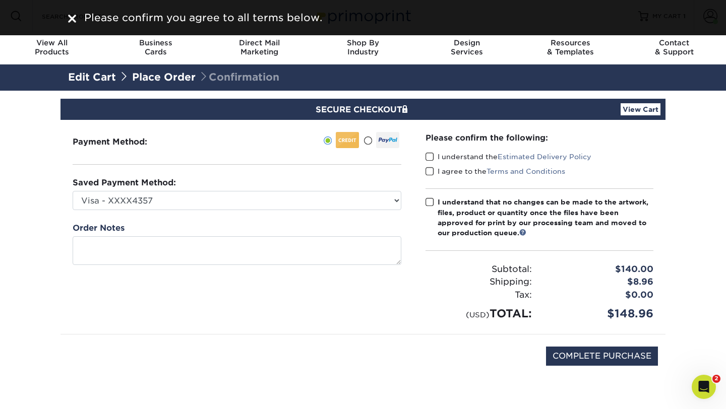
click at [428, 159] on span at bounding box center [429, 157] width 9 height 10
click at [0, 0] on input "I understand the Estimated Delivery Policy" at bounding box center [0, 0] width 0 height 0
click at [428, 172] on span at bounding box center [429, 172] width 9 height 10
click at [0, 0] on input "I agree to the Terms and Conditions" at bounding box center [0, 0] width 0 height 0
click at [568, 358] on input "COMPLETE PURCHASE" at bounding box center [602, 356] width 112 height 19
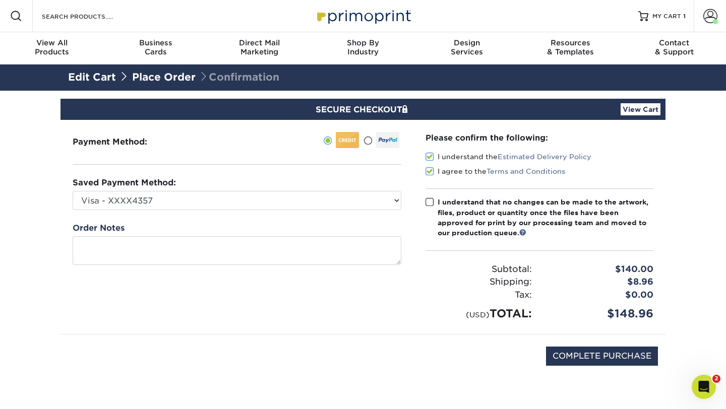
click at [421, 203] on div "Please confirm the following: I understand the Estimated Delivery Policy I agre…" at bounding box center [539, 227] width 252 height 214
click at [430, 204] on span at bounding box center [429, 203] width 9 height 10
click at [0, 0] on input "I understand that no changes can be made to the artwork, files, product or quan…" at bounding box center [0, 0] width 0 height 0
click at [564, 353] on input "COMPLETE PURCHASE" at bounding box center [602, 356] width 112 height 19
type input "PROCESSING, PLEASE WAIT..."
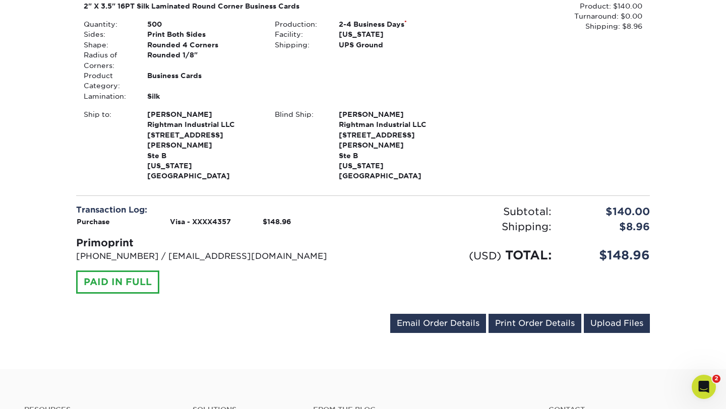
scroll to position [307, 0]
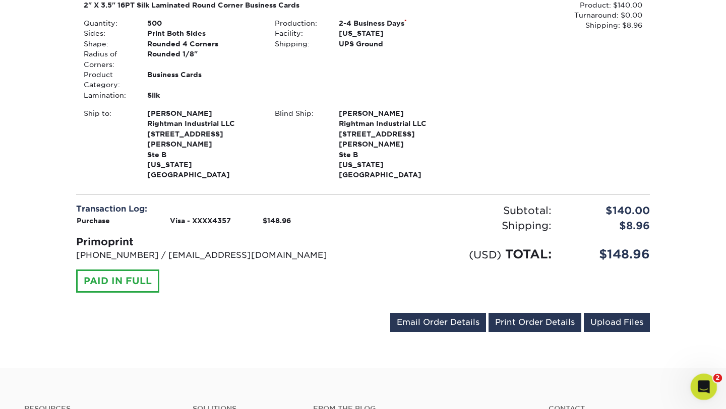
click at [703, 391] on icon "Open Intercom Messenger" at bounding box center [702, 386] width 17 height 17
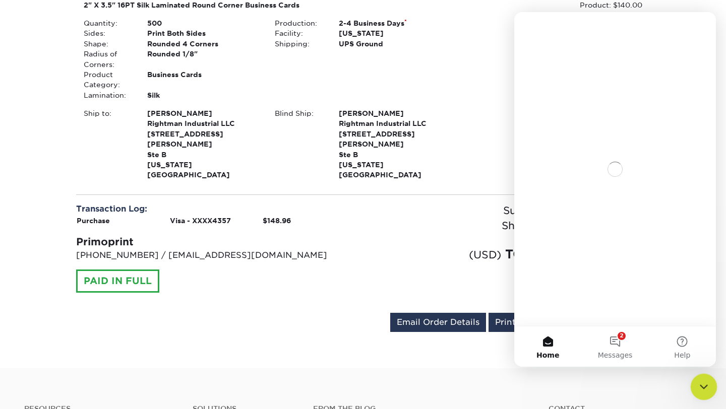
scroll to position [0, 0]
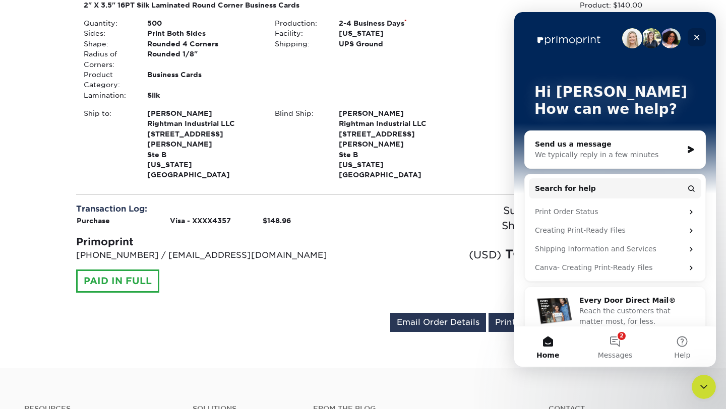
click at [701, 38] on div "Close" at bounding box center [697, 37] width 18 height 18
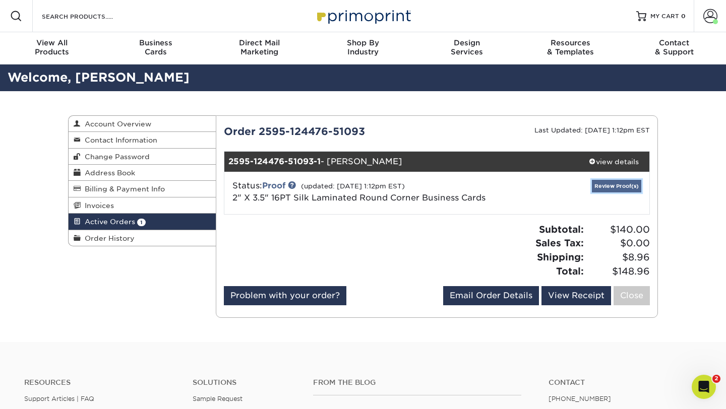
click at [616, 187] on link "Review Proof(s)" at bounding box center [616, 186] width 49 height 13
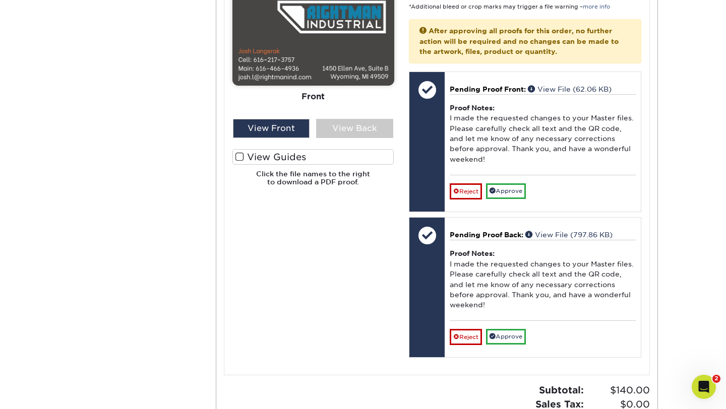
scroll to position [478, 0]
click at [294, 133] on div "View Front" at bounding box center [271, 128] width 77 height 19
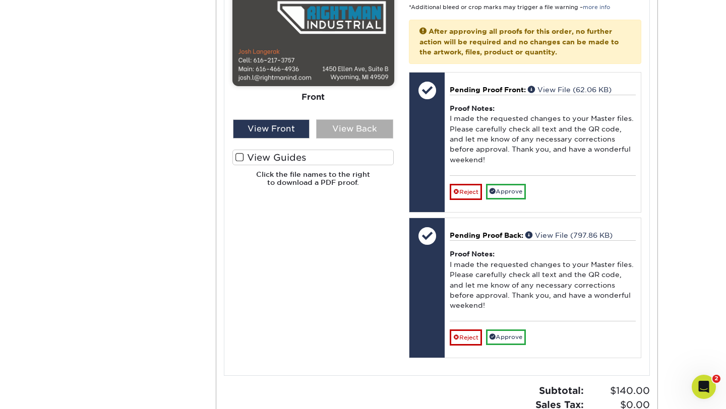
click at [336, 131] on div "View Back" at bounding box center [354, 128] width 77 height 19
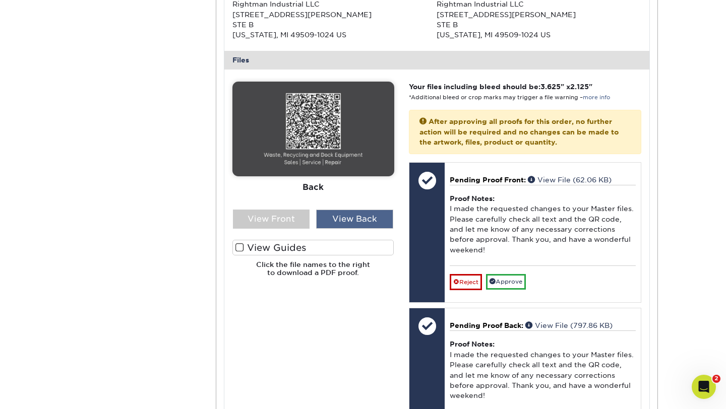
scroll to position [386, 0]
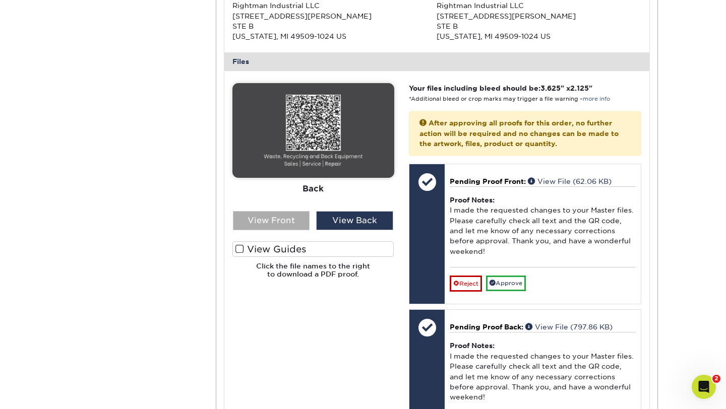
click at [277, 219] on div "View Front" at bounding box center [271, 220] width 77 height 19
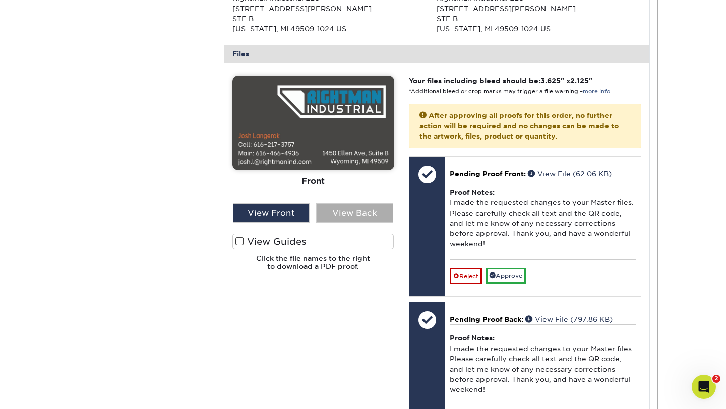
scroll to position [396, 0]
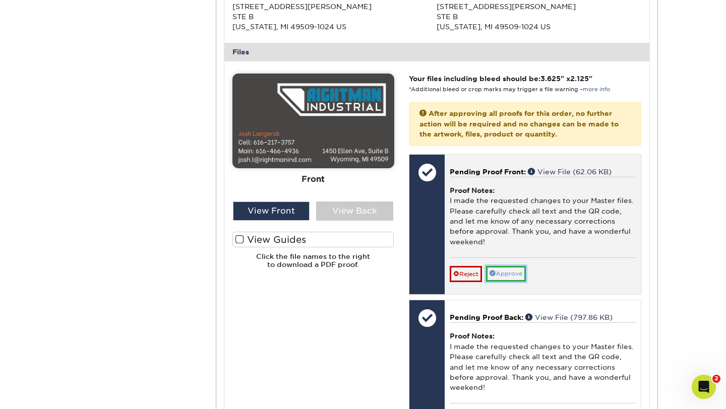
click at [511, 272] on link "Approve" at bounding box center [506, 274] width 40 height 16
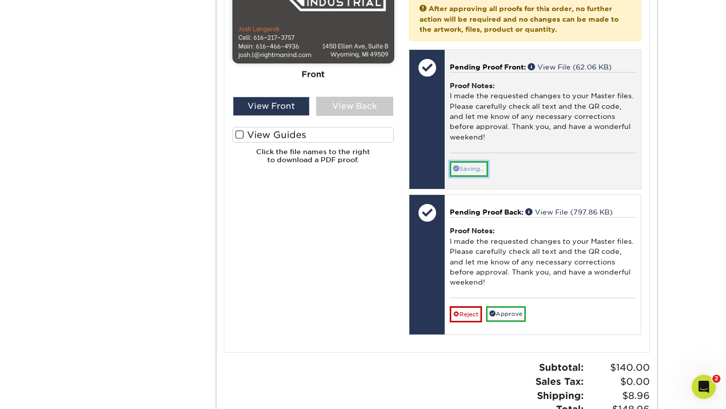
scroll to position [502, 0]
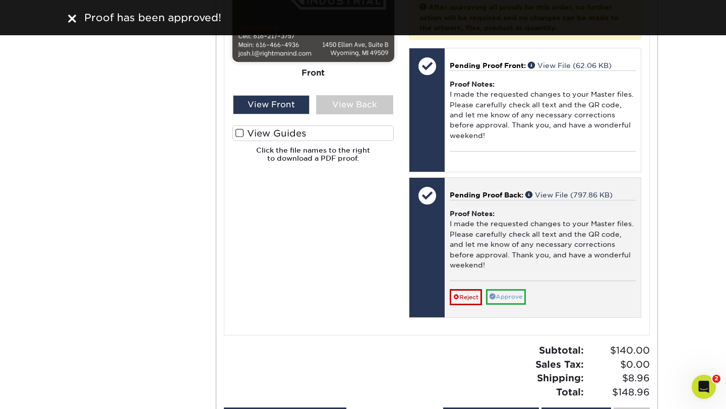
click at [511, 315] on div "Pending Proof Back: View File (797.86 KB) Proof Notes: I made the requested cha…" at bounding box center [543, 248] width 196 height 140
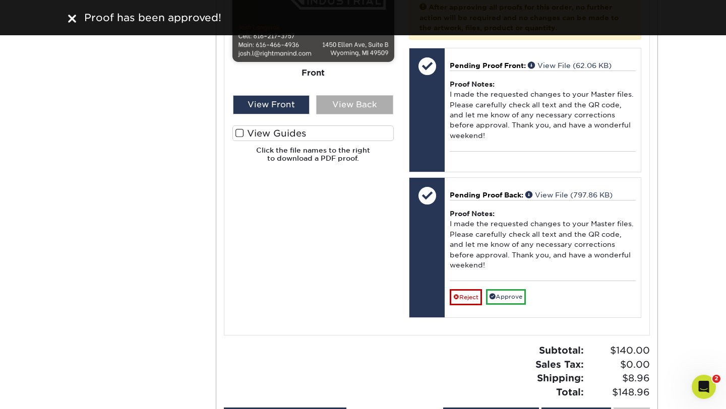
click at [350, 98] on div "View Back" at bounding box center [354, 104] width 77 height 19
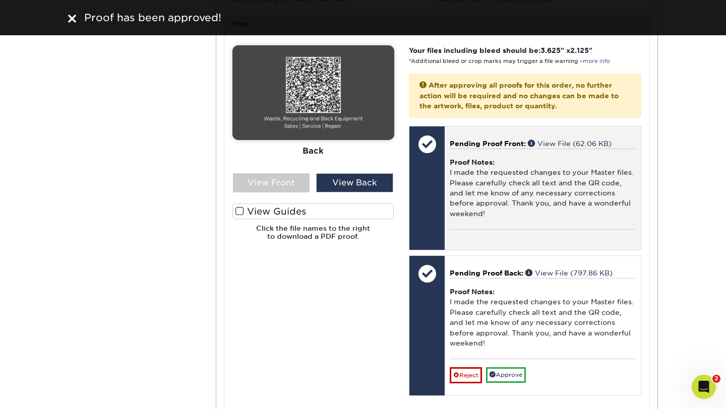
scroll to position [413, 0]
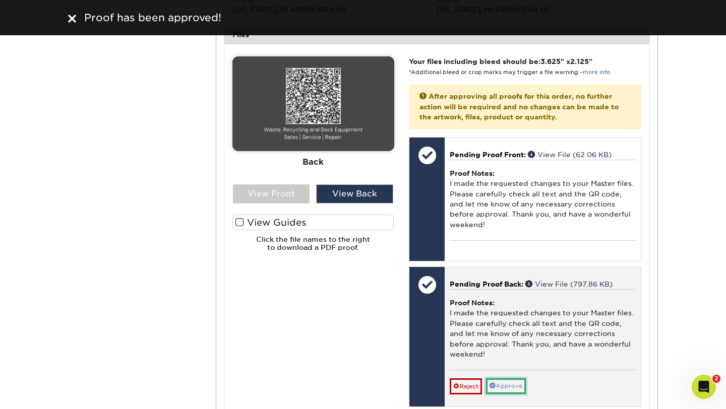
click at [512, 380] on link "Approve" at bounding box center [506, 387] width 40 height 16
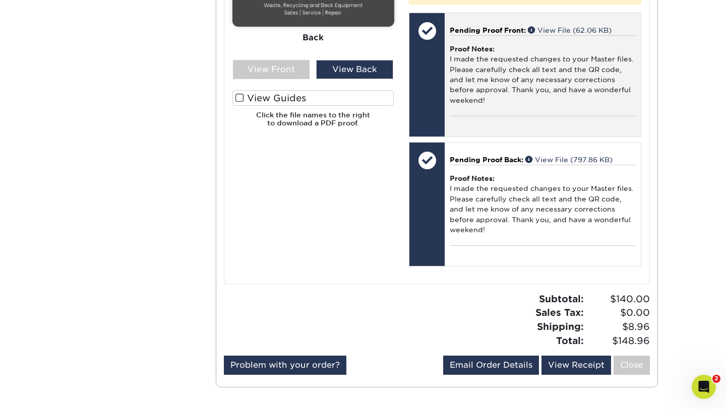
scroll to position [538, 0]
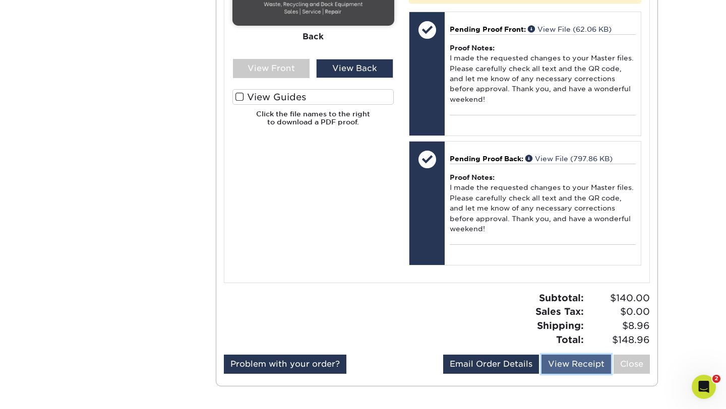
click at [563, 364] on link "View Receipt" at bounding box center [576, 364] width 70 height 19
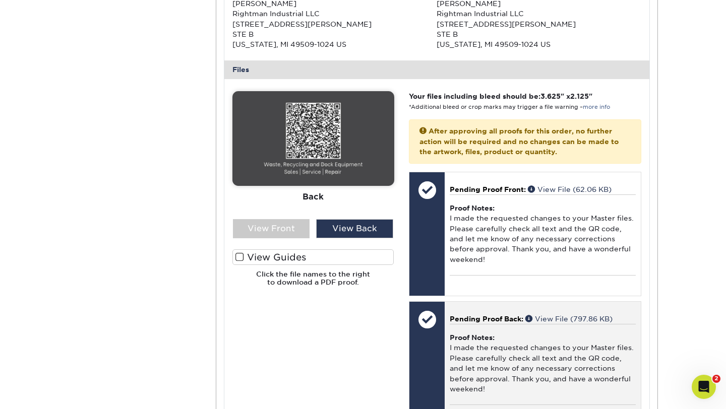
scroll to position [359, 0]
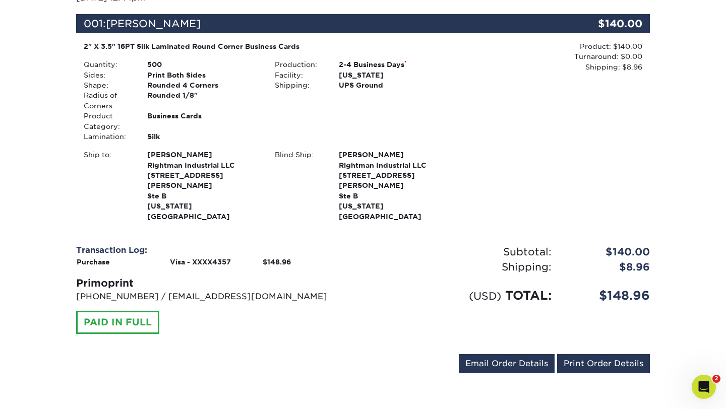
scroll to position [170, 0]
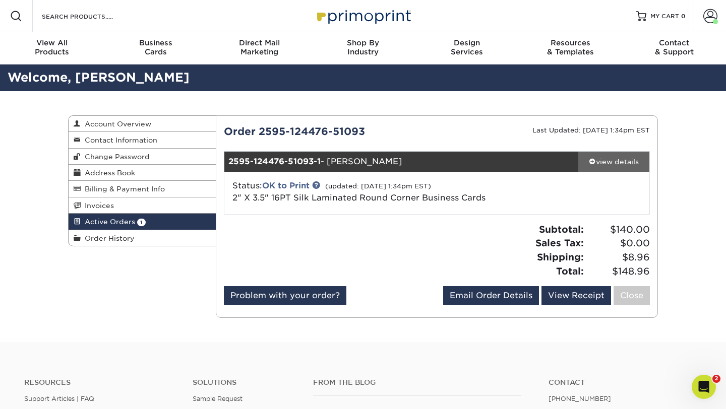
click at [599, 165] on div "view details" at bounding box center [613, 162] width 71 height 10
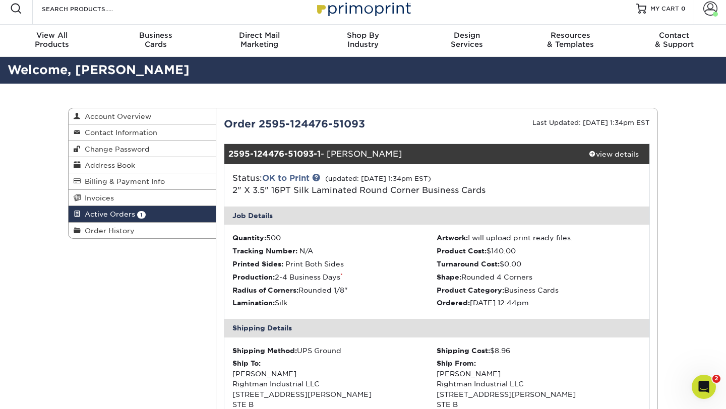
scroll to position [6, 0]
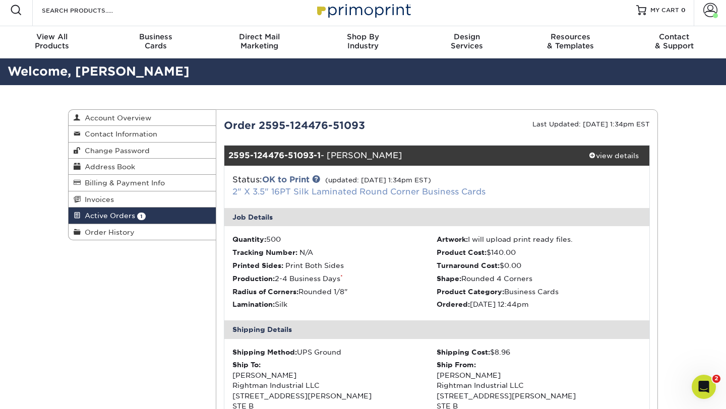
click at [322, 192] on link "2" X 3.5" 16PT Silk Laminated Round Corner Business Cards" at bounding box center [358, 192] width 253 height 10
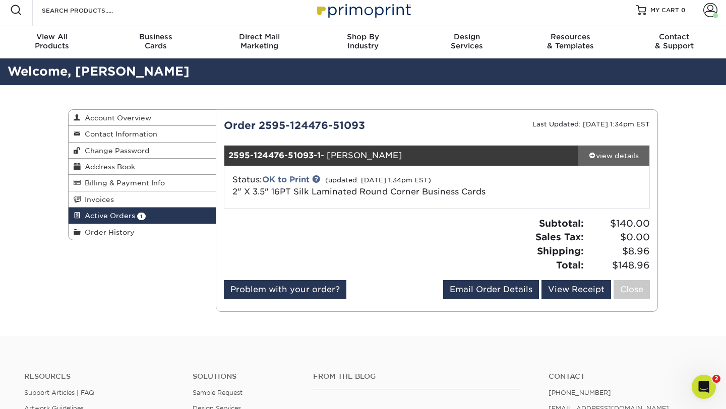
click at [620, 153] on div "view details" at bounding box center [613, 156] width 71 height 10
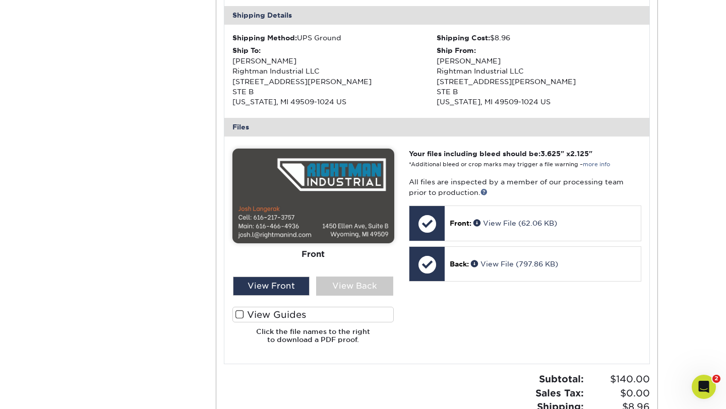
scroll to position [323, 0]
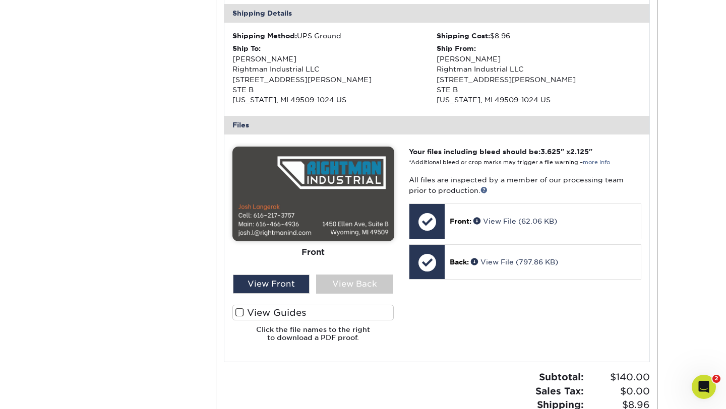
click at [344, 215] on img at bounding box center [313, 194] width 162 height 95
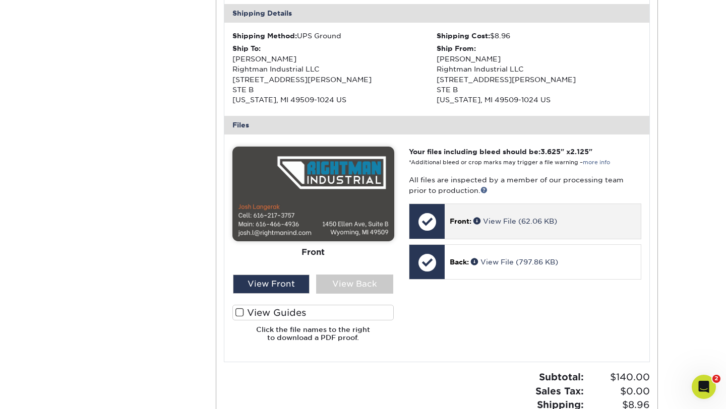
click at [471, 233] on div "Front: View File (62.06 KB)" at bounding box center [543, 221] width 196 height 34
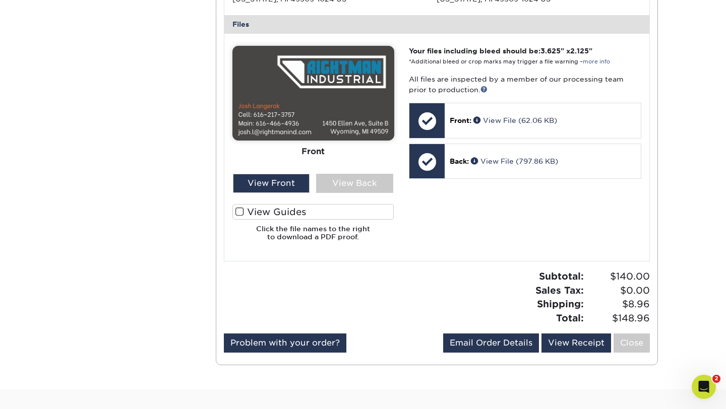
scroll to position [425, 0]
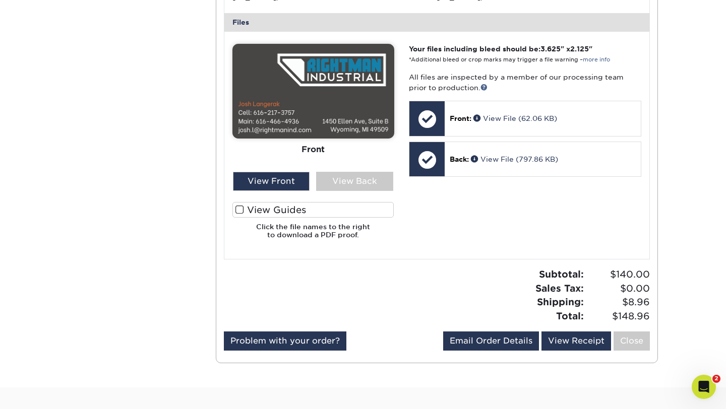
click at [241, 210] on span at bounding box center [239, 210] width 9 height 10
click at [0, 0] on input "View Guides" at bounding box center [0, 0] width 0 height 0
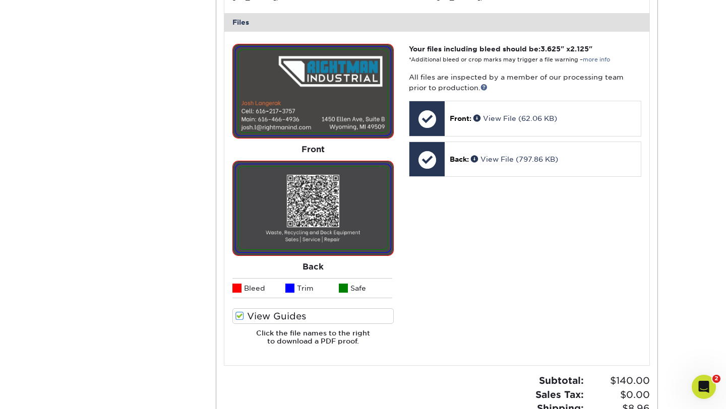
click at [454, 242] on div "Your files including bleed should be: 3.625 " x 2.125 " *Additional bleed or cr…" at bounding box center [525, 199] width 248 height 310
click at [235, 316] on span at bounding box center [239, 317] width 9 height 10
click at [0, 0] on input "View Guides" at bounding box center [0, 0] width 0 height 0
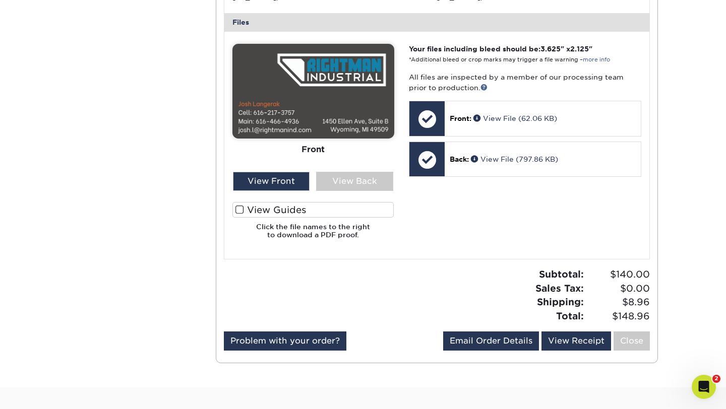
click at [241, 209] on span at bounding box center [239, 210] width 9 height 10
click at [0, 0] on input "View Guides" at bounding box center [0, 0] width 0 height 0
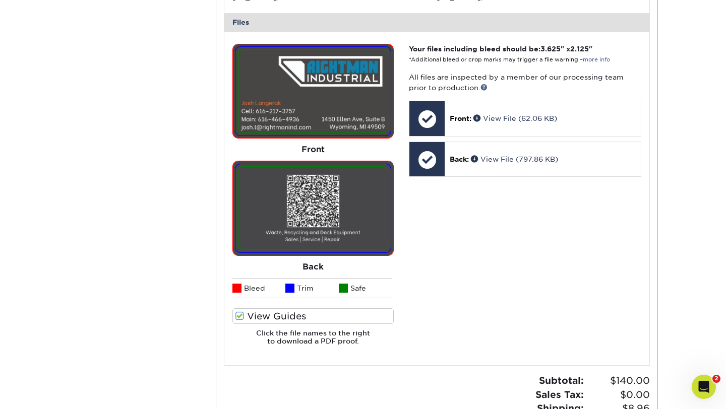
click at [491, 320] on div "Your files including bleed should be: 3.625 " x 2.125 " *Additional bleed or cr…" at bounding box center [525, 199] width 248 height 310
